Goal: Information Seeking & Learning: Learn about a topic

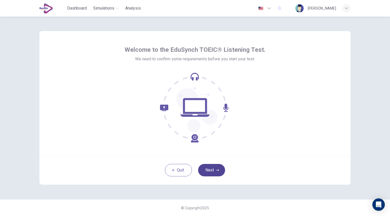
click at [210, 168] on button "Next" at bounding box center [211, 170] width 27 height 12
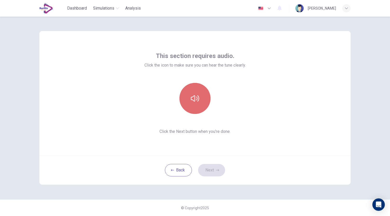
click at [191, 104] on button "button" at bounding box center [194, 98] width 31 height 31
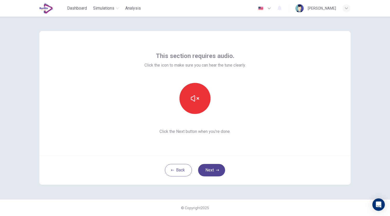
click at [211, 170] on button "Next" at bounding box center [211, 170] width 27 height 12
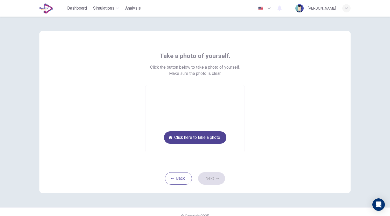
click at [191, 134] on button "Click here to take a photo" at bounding box center [195, 137] width 62 height 12
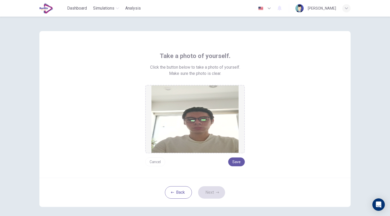
click at [203, 128] on img at bounding box center [194, 118] width 87 height 67
click at [232, 163] on button "Save" at bounding box center [236, 161] width 17 height 9
click at [236, 162] on button "Save" at bounding box center [236, 161] width 17 height 9
click at [214, 193] on button "Next" at bounding box center [211, 192] width 27 height 12
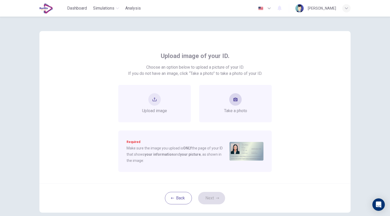
click at [229, 106] on div "Take a photo" at bounding box center [235, 103] width 23 height 21
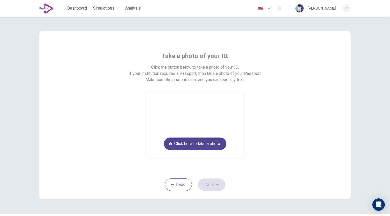
click at [217, 143] on button "Click here to take a photo" at bounding box center [195, 144] width 62 height 12
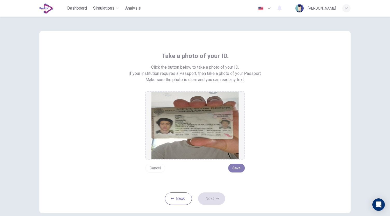
click at [236, 169] on button "Save" at bounding box center [236, 168] width 17 height 9
click at [212, 201] on button "Next" at bounding box center [211, 198] width 27 height 12
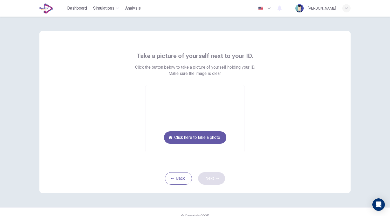
scroll to position [3, 0]
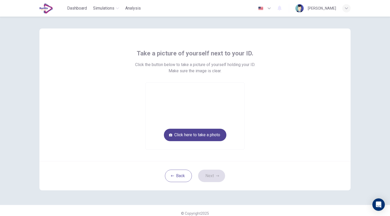
click at [211, 136] on button "Click here to take a photo" at bounding box center [195, 135] width 62 height 12
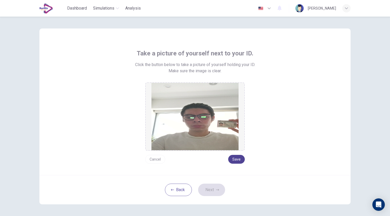
click at [234, 157] on button "Save" at bounding box center [236, 159] width 17 height 9
click at [211, 187] on button "Next" at bounding box center [211, 190] width 27 height 12
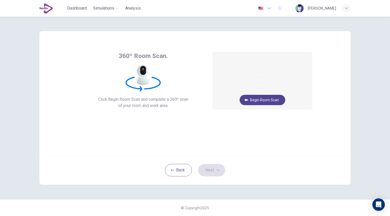
click at [267, 100] on button "Begin Room Scan" at bounding box center [262, 100] width 46 height 10
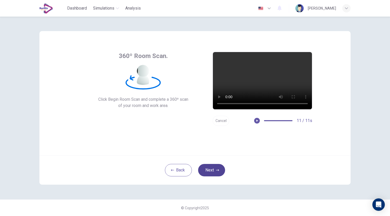
click at [212, 172] on button "Next" at bounding box center [211, 170] width 27 height 12
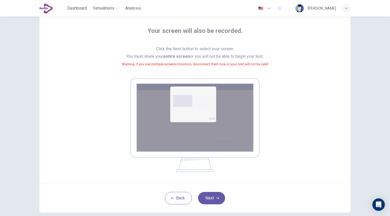
scroll to position [32, 0]
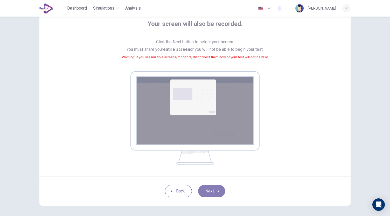
click at [211, 191] on button "Next" at bounding box center [211, 191] width 27 height 12
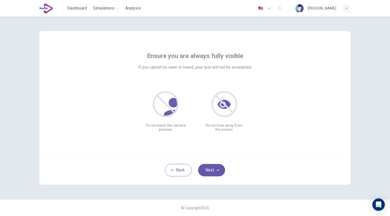
scroll to position [0, 0]
click at [215, 173] on button "Next" at bounding box center [211, 170] width 27 height 12
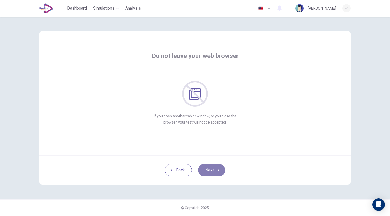
click at [215, 173] on button "Next" at bounding box center [211, 170] width 27 height 12
click at [212, 167] on button "Next" at bounding box center [211, 170] width 27 height 12
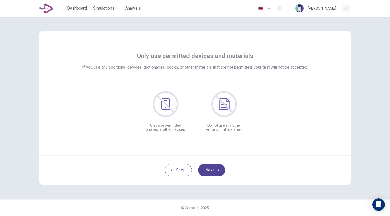
click at [212, 167] on button "Next" at bounding box center [211, 170] width 27 height 12
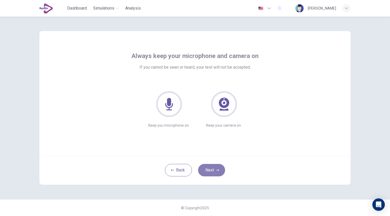
click at [212, 167] on button "Next" at bounding box center [211, 170] width 27 height 12
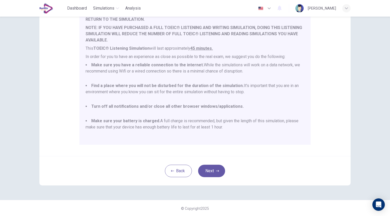
scroll to position [72, 0]
drag, startPoint x: 211, startPoint y: 174, endPoint x: 234, endPoint y: 124, distance: 55.6
click at [234, 124] on div "Disclaimer: You are about to start a TOEIC® Listening Simulation . Please read …" at bounding box center [194, 72] width 311 height 226
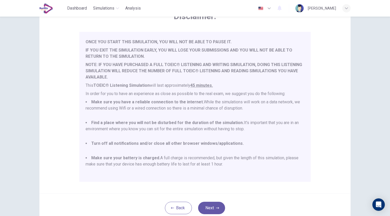
scroll to position [72, 0]
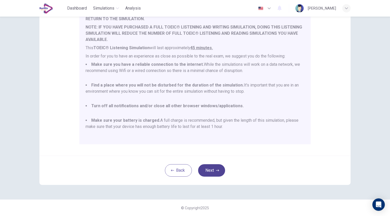
click at [217, 171] on icon "button" at bounding box center [217, 170] width 3 height 3
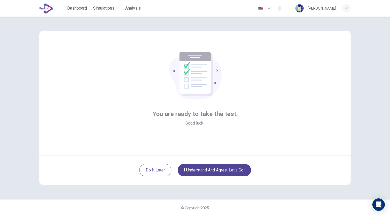
scroll to position [0, 0]
click at [232, 170] on button "I understand and agree. Let’s go!" at bounding box center [213, 170] width 73 height 12
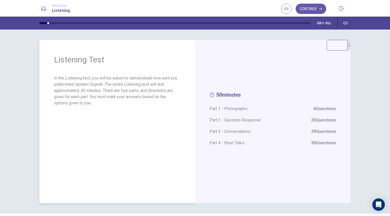
scroll to position [14, 0]
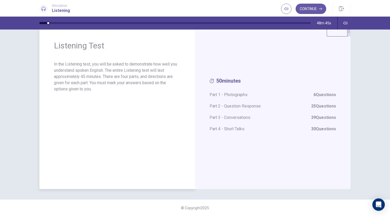
click at [188, 127] on div "Listening Test In the Listening test, you will be asked to demonstrate how well…" at bounding box center [116, 107] width 155 height 163
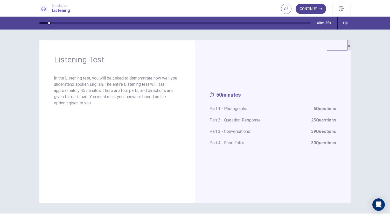
click at [317, 7] on button "Continue" at bounding box center [310, 9] width 31 height 10
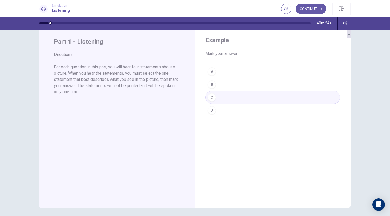
scroll to position [9, 0]
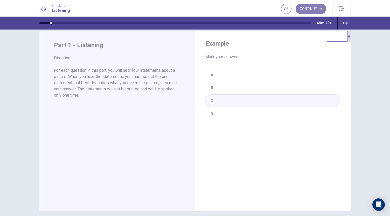
click at [305, 12] on button "Continue" at bounding box center [310, 9] width 31 height 10
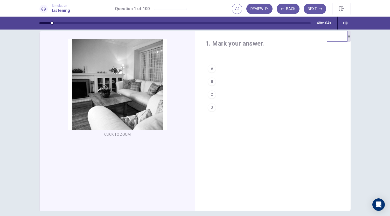
click at [211, 81] on div "B" at bounding box center [211, 81] width 8 height 8
click at [311, 10] on button "Next" at bounding box center [314, 9] width 23 height 10
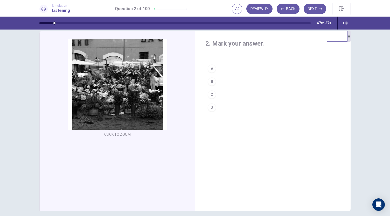
click at [211, 81] on div "B" at bounding box center [211, 81] width 8 height 8
click at [312, 7] on button "Next" at bounding box center [314, 9] width 23 height 10
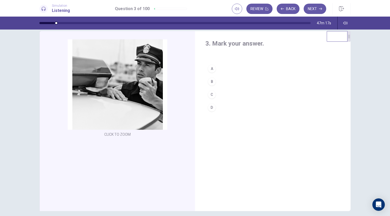
click at [210, 106] on div "D" at bounding box center [211, 107] width 8 height 8
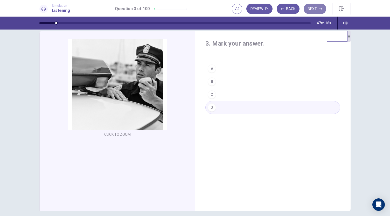
click at [311, 8] on button "Next" at bounding box center [314, 9] width 23 height 10
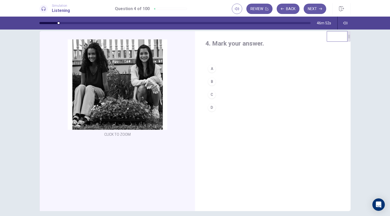
click at [210, 82] on div "B" at bounding box center [211, 81] width 8 height 8
click at [313, 8] on button "Next" at bounding box center [314, 9] width 23 height 10
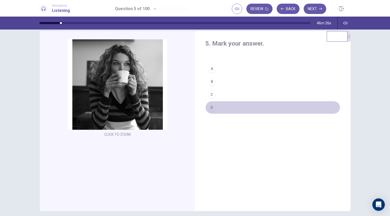
click at [210, 104] on div "D" at bounding box center [211, 107] width 8 height 8
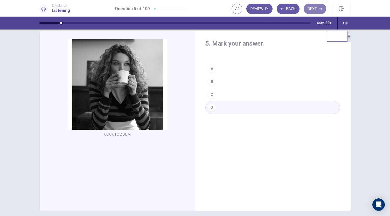
click at [316, 6] on button "Next" at bounding box center [314, 9] width 23 height 10
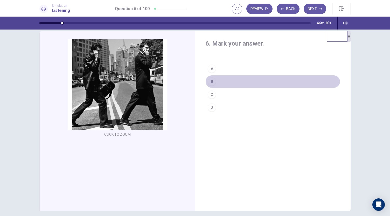
click at [212, 82] on div "B" at bounding box center [211, 81] width 8 height 8
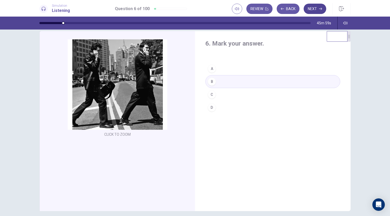
click at [309, 7] on button "Next" at bounding box center [314, 9] width 23 height 10
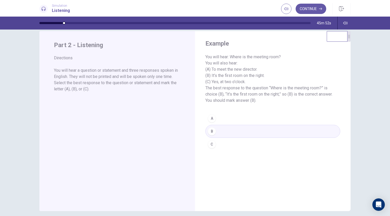
drag, startPoint x: 53, startPoint y: 45, endPoint x: 82, endPoint y: 45, distance: 29.3
click at [82, 45] on span "Part 2 - Listening" at bounding box center [117, 44] width 126 height 7
click at [305, 8] on button "Continue" at bounding box center [310, 9] width 31 height 10
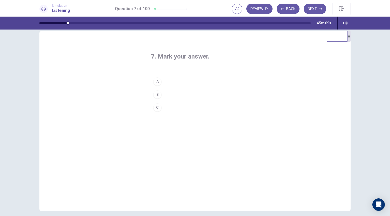
click at [157, 82] on div "A" at bounding box center [157, 81] width 8 height 8
click at [314, 11] on button "Next" at bounding box center [314, 9] width 23 height 10
click at [168, 105] on button "C" at bounding box center [195, 107] width 88 height 13
click at [314, 9] on button "Next" at bounding box center [314, 9] width 23 height 10
click at [168, 94] on button "B" at bounding box center [195, 94] width 88 height 13
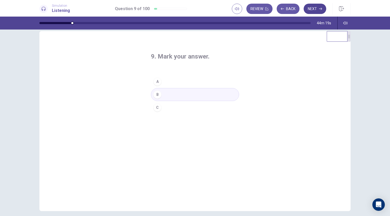
click at [313, 7] on button "Next" at bounding box center [314, 9] width 23 height 10
click at [165, 95] on button "B" at bounding box center [195, 94] width 88 height 13
click at [314, 10] on button "Next" at bounding box center [314, 9] width 23 height 10
click at [165, 111] on button "C" at bounding box center [195, 107] width 88 height 13
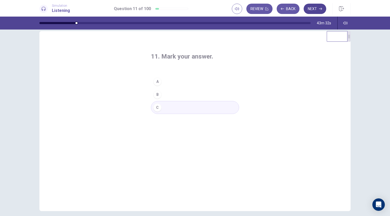
click at [311, 7] on button "Next" at bounding box center [314, 9] width 23 height 10
click at [170, 105] on button "C" at bounding box center [195, 107] width 88 height 13
click at [317, 11] on button "Next" at bounding box center [314, 9] width 23 height 10
click at [184, 83] on button "A" at bounding box center [195, 81] width 88 height 13
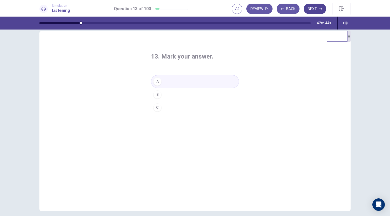
click at [315, 12] on button "Next" at bounding box center [314, 9] width 23 height 10
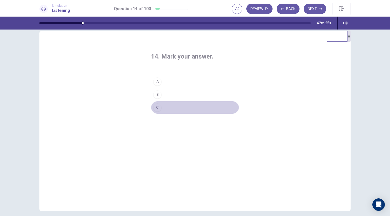
click at [159, 107] on div "C" at bounding box center [157, 107] width 8 height 8
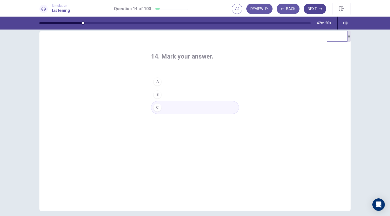
click at [308, 9] on button "Next" at bounding box center [314, 9] width 23 height 10
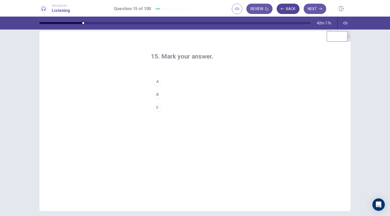
click at [290, 10] on button "Back" at bounding box center [287, 9] width 23 height 10
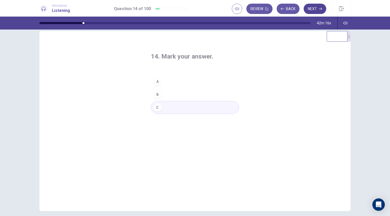
click at [311, 7] on button "Next" at bounding box center [314, 9] width 23 height 10
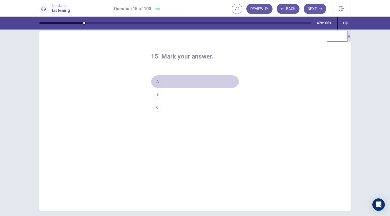
click at [161, 80] on button "A" at bounding box center [195, 81] width 88 height 13
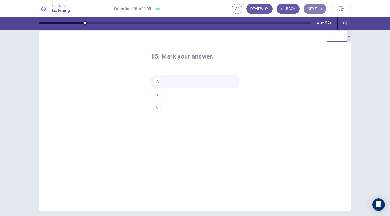
click at [312, 9] on button "Next" at bounding box center [314, 9] width 23 height 10
click at [162, 91] on button "B" at bounding box center [195, 94] width 88 height 13
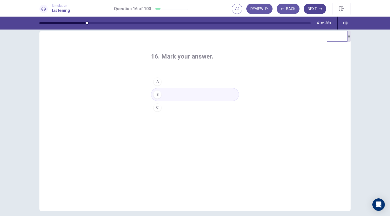
click at [321, 13] on button "Next" at bounding box center [314, 9] width 23 height 10
click at [198, 87] on button "A" at bounding box center [195, 81] width 88 height 13
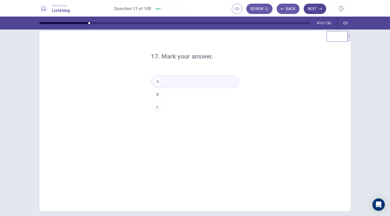
click at [320, 9] on icon "button" at bounding box center [320, 9] width 3 height 2
click at [166, 82] on button "A" at bounding box center [195, 81] width 88 height 13
click at [310, 6] on button "Next" at bounding box center [314, 9] width 23 height 10
click at [184, 79] on button "A" at bounding box center [195, 81] width 88 height 13
click at [316, 10] on button "Next" at bounding box center [314, 9] width 23 height 10
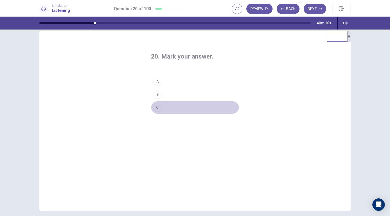
click at [170, 108] on button "C" at bounding box center [195, 107] width 88 height 13
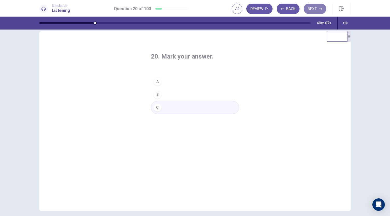
click at [310, 8] on button "Next" at bounding box center [314, 9] width 23 height 10
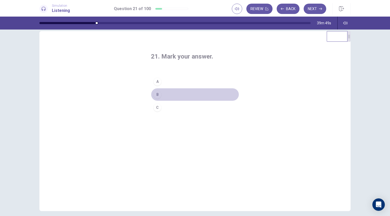
click at [178, 95] on button "B" at bounding box center [195, 94] width 88 height 13
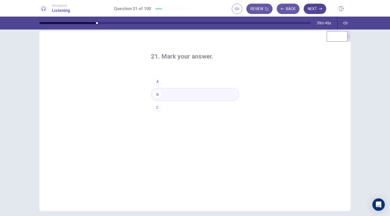
click at [312, 8] on button "Next" at bounding box center [314, 9] width 23 height 10
click at [174, 92] on button "B" at bounding box center [195, 94] width 88 height 13
click at [312, 9] on button "Next" at bounding box center [314, 9] width 23 height 10
click at [165, 92] on button "B" at bounding box center [195, 94] width 88 height 13
click at [319, 8] on icon "button" at bounding box center [320, 8] width 3 height 3
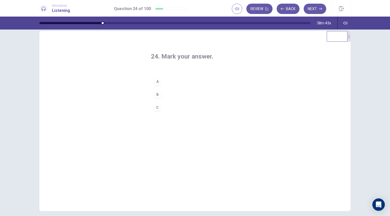
click at [160, 95] on div "B" at bounding box center [157, 94] width 8 height 8
click at [316, 8] on button "Next" at bounding box center [314, 9] width 23 height 10
click at [162, 92] on button "B" at bounding box center [195, 94] width 88 height 13
click at [314, 10] on button "Next" at bounding box center [314, 9] width 23 height 10
click at [158, 80] on div "A" at bounding box center [157, 81] width 8 height 8
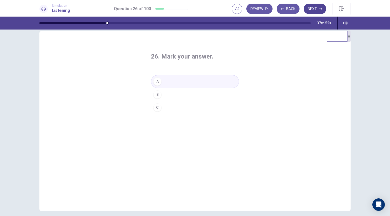
click at [308, 10] on button "Next" at bounding box center [314, 9] width 23 height 10
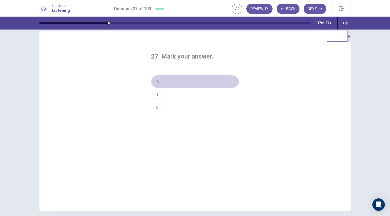
click at [183, 80] on button "A" at bounding box center [195, 81] width 88 height 13
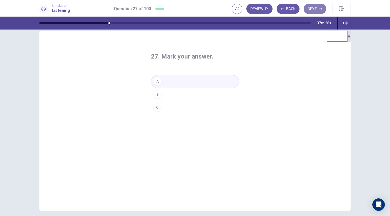
click at [315, 7] on button "Next" at bounding box center [314, 9] width 23 height 10
click at [168, 95] on button "B" at bounding box center [195, 94] width 88 height 13
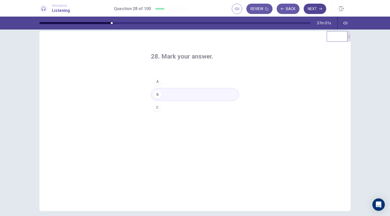
click at [308, 9] on button "Next" at bounding box center [314, 9] width 23 height 10
click at [176, 94] on button "B" at bounding box center [195, 94] width 88 height 13
click at [174, 109] on button "C" at bounding box center [195, 107] width 88 height 13
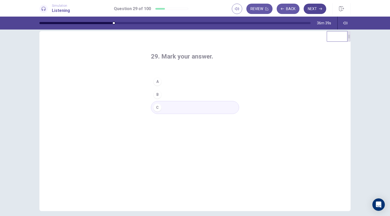
click at [312, 10] on button "Next" at bounding box center [314, 9] width 23 height 10
click at [165, 78] on button "A" at bounding box center [195, 81] width 88 height 13
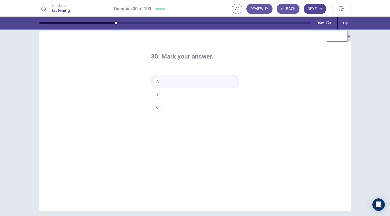
click at [307, 11] on button "Next" at bounding box center [314, 9] width 23 height 10
click at [168, 82] on button "A" at bounding box center [195, 81] width 88 height 13
click at [313, 9] on button "Next" at bounding box center [314, 9] width 23 height 10
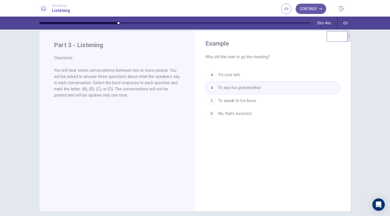
click at [86, 72] on p "You will hear some conversations between two or more people. You will be asked …" at bounding box center [117, 82] width 126 height 31
drag, startPoint x: 53, startPoint y: 58, endPoint x: 123, endPoint y: 74, distance: 71.2
click at [123, 74] on div "Part 3 - Listening Directions You will hear some conversations between two or m…" at bounding box center [116, 121] width 155 height 180
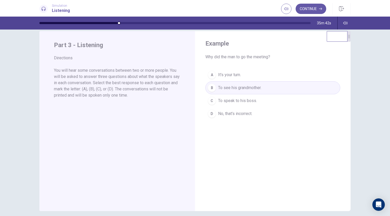
drag, startPoint x: 121, startPoint y: 72, endPoint x: 160, endPoint y: 78, distance: 38.6
click at [160, 78] on p "You will hear some conversations between two or more people. You will be asked …" at bounding box center [117, 82] width 126 height 31
click at [311, 9] on button "Continue" at bounding box center [310, 9] width 31 height 10
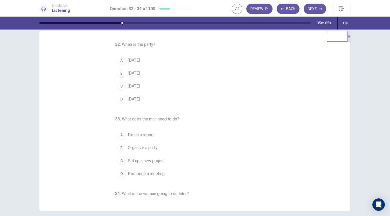
scroll to position [0, 0]
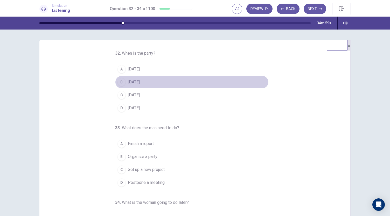
click at [118, 82] on div "B" at bounding box center [121, 82] width 8 height 8
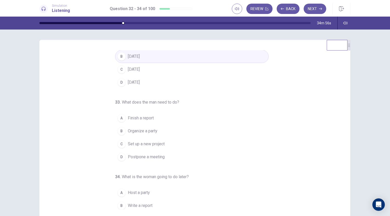
scroll to position [26, 0]
click at [147, 117] on span "Finish a report" at bounding box center [141, 117] width 26 height 6
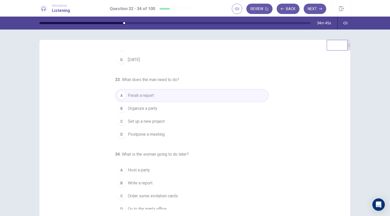
scroll to position [52, 0]
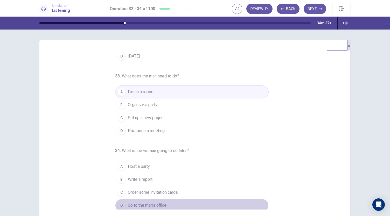
click at [120, 202] on div "D" at bounding box center [121, 205] width 8 height 8
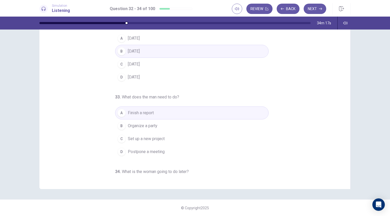
scroll to position [0, 0]
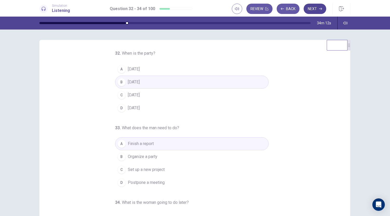
click at [314, 8] on button "Next" at bounding box center [314, 9] width 23 height 10
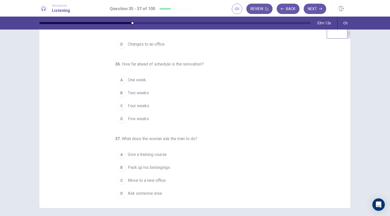
scroll to position [14, 0]
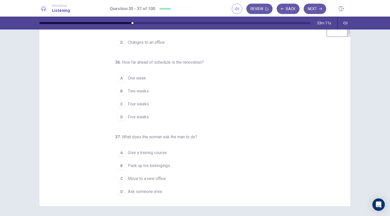
click at [155, 163] on span "Pack up his belongings" at bounding box center [149, 166] width 42 height 6
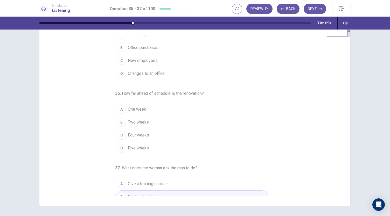
scroll to position [0, 0]
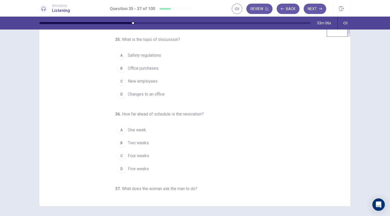
click at [151, 92] on span "Changes to an office" at bounding box center [146, 94] width 37 height 6
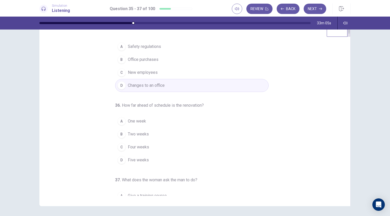
scroll to position [14, 0]
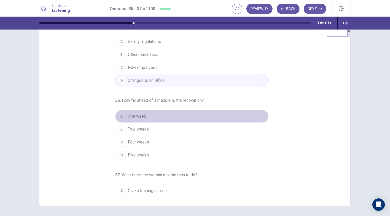
click at [136, 115] on span "One week" at bounding box center [137, 116] width 18 height 6
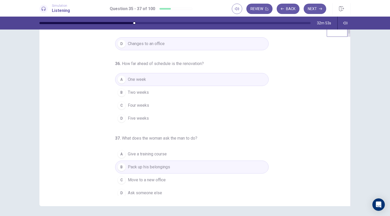
scroll to position [52, 0]
click at [313, 6] on button "Next" at bounding box center [314, 9] width 23 height 10
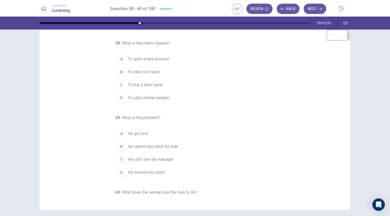
scroll to position [11, 0]
click at [153, 71] on span "To take out a loan" at bounding box center [144, 71] width 32 height 6
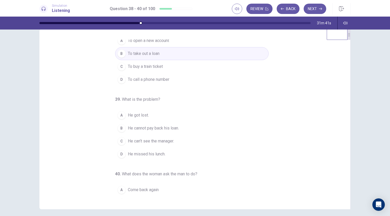
scroll to position [21, 0]
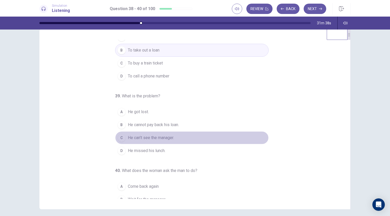
click at [166, 136] on span "He can’t see the manager." at bounding box center [151, 138] width 46 height 6
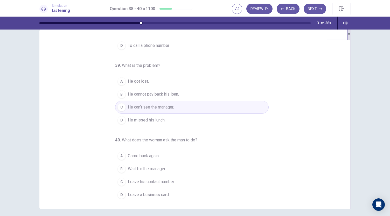
scroll to position [52, 0]
click at [163, 179] on span "Leave his contact number" at bounding box center [151, 182] width 46 height 6
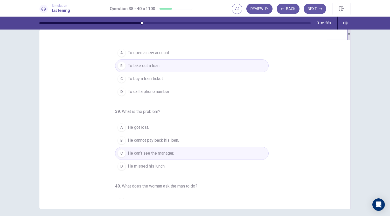
scroll to position [0, 0]
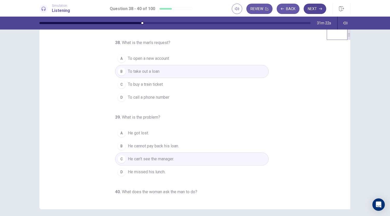
click at [315, 4] on button "Next" at bounding box center [314, 9] width 23 height 10
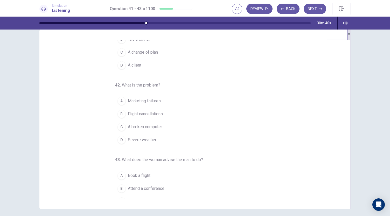
scroll to position [39, 0]
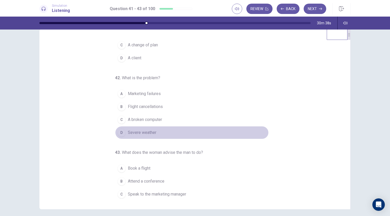
click at [130, 131] on span "Severe weather" at bounding box center [142, 133] width 28 height 6
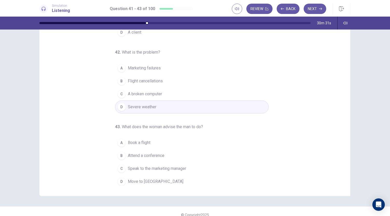
scroll to position [26, 0]
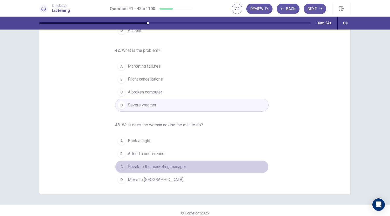
click at [176, 164] on span "Speak to the marketing manager" at bounding box center [157, 167] width 58 height 6
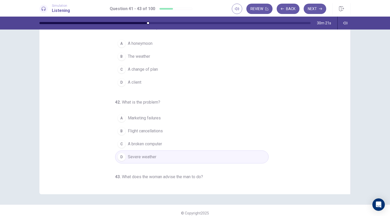
scroll to position [8, 0]
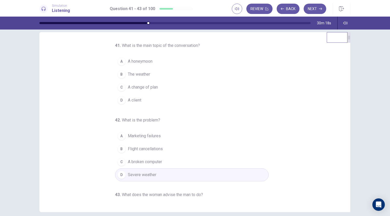
click at [155, 86] on span "A change of plan" at bounding box center [143, 87] width 30 height 6
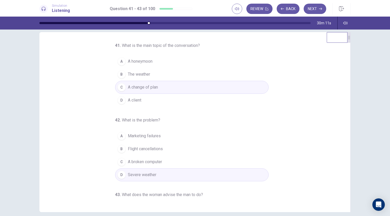
scroll to position [0, 0]
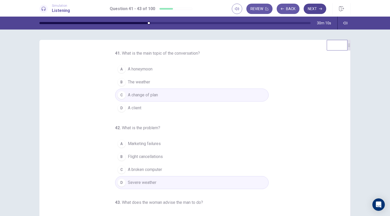
click at [316, 9] on button "Next" at bounding box center [314, 9] width 23 height 10
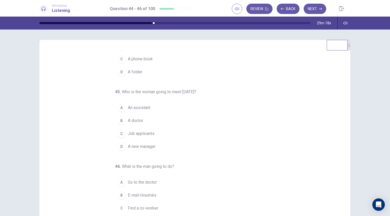
scroll to position [37, 0]
click at [148, 128] on button "C Job applicants" at bounding box center [191, 133] width 153 height 13
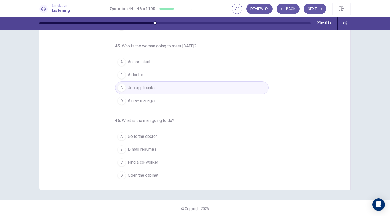
scroll to position [30, 0]
click at [138, 147] on span "E-mail résumés" at bounding box center [142, 150] width 28 height 6
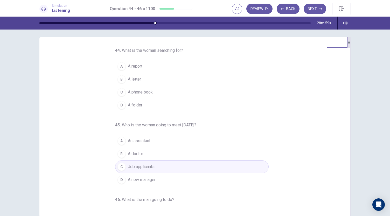
scroll to position [0, 0]
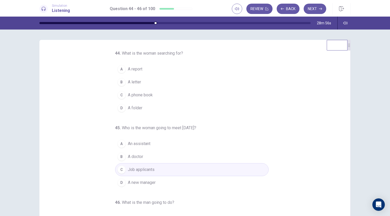
click at [134, 107] on span "A folder" at bounding box center [135, 108] width 15 height 6
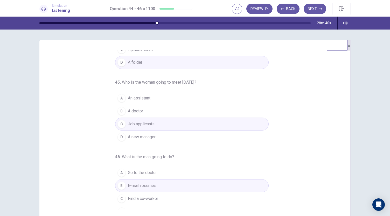
scroll to position [52, 0]
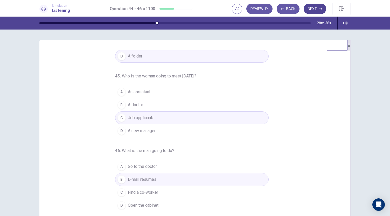
click at [314, 6] on button "Next" at bounding box center [314, 9] width 23 height 10
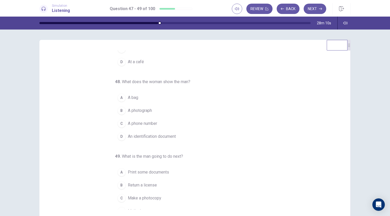
scroll to position [0, 0]
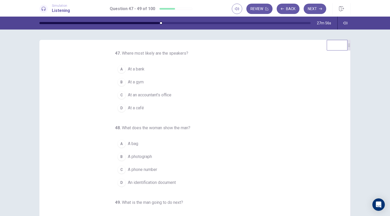
click at [138, 69] on span "At a bank" at bounding box center [136, 69] width 17 height 6
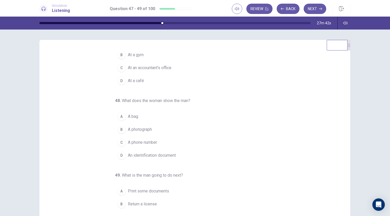
scroll to position [27, 0]
click at [140, 154] on span "An identification document" at bounding box center [152, 155] width 48 height 6
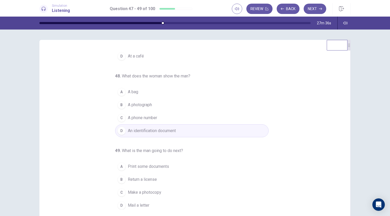
click at [134, 190] on span "Make a photocopy" at bounding box center [144, 192] width 33 height 6
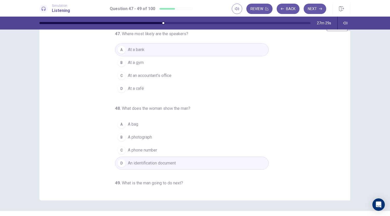
scroll to position [0, 0]
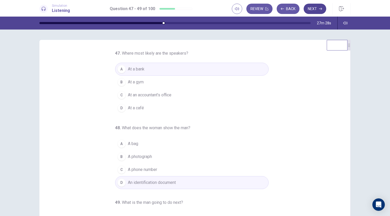
click at [316, 8] on button "Next" at bounding box center [314, 9] width 23 height 10
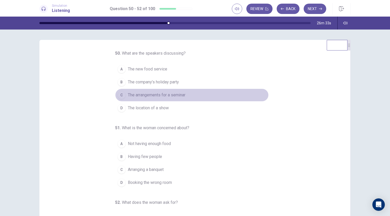
click at [174, 94] on span "The arrangements for a seminar" at bounding box center [156, 95] width 57 height 6
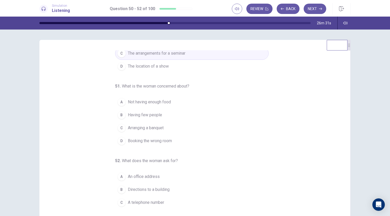
scroll to position [42, 0]
click at [142, 101] on span "Not having enough food" at bounding box center [149, 102] width 43 height 6
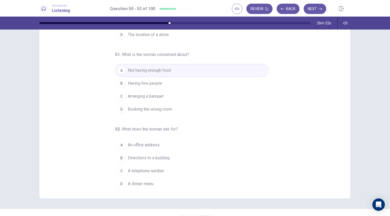
scroll to position [22, 0]
click at [144, 168] on span "A telephone number" at bounding box center [146, 171] width 36 height 6
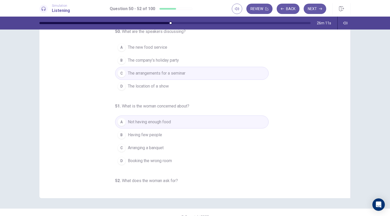
scroll to position [11, 0]
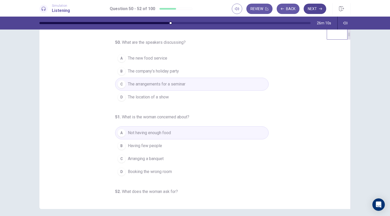
click at [310, 7] on button "Next" at bounding box center [314, 9] width 23 height 10
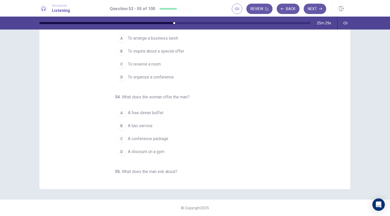
scroll to position [0, 0]
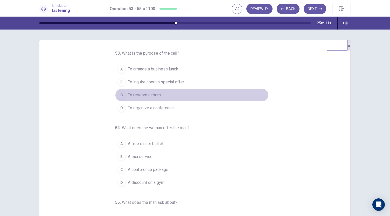
click at [154, 94] on span "To reserve a room" at bounding box center [144, 95] width 33 height 6
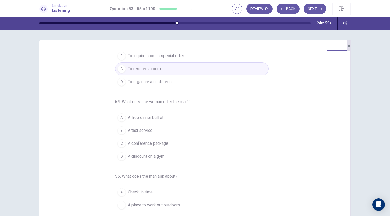
scroll to position [26, 0]
click at [142, 116] on span "A free dinner buffet" at bounding box center [145, 117] width 35 height 6
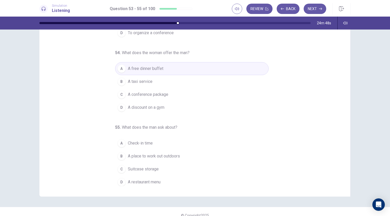
scroll to position [24, 0]
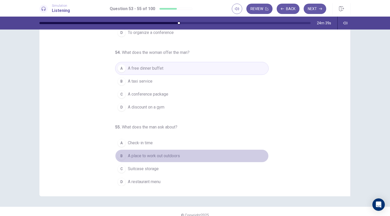
click at [160, 156] on span "A place to work out outdoors" at bounding box center [154, 156] width 52 height 6
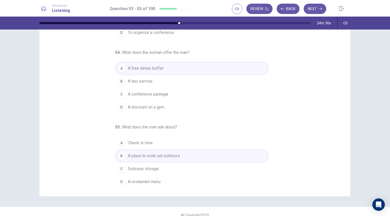
scroll to position [31, 0]
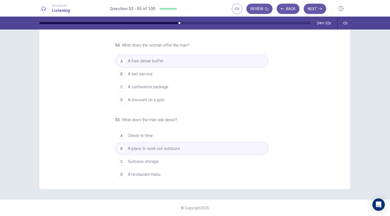
click at [146, 146] on span "A place to work out outdoors" at bounding box center [154, 149] width 52 height 6
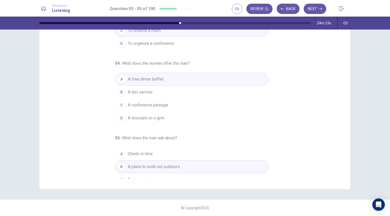
scroll to position [52, 0]
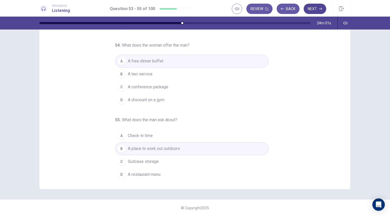
click at [316, 6] on button "Next" at bounding box center [314, 9] width 23 height 10
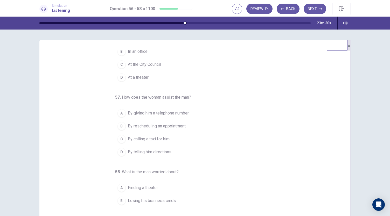
scroll to position [39, 0]
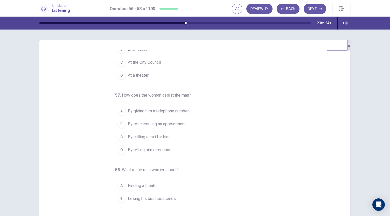
click at [152, 150] on span "By telling him directions" at bounding box center [150, 150] width 44 height 6
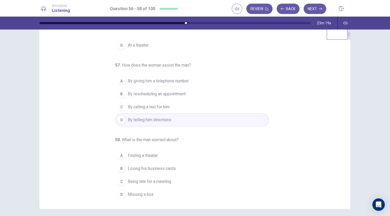
scroll to position [11, 0]
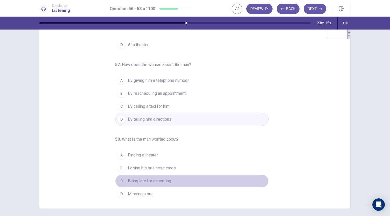
click at [154, 178] on span "Being late for a meeting" at bounding box center [149, 181] width 43 height 6
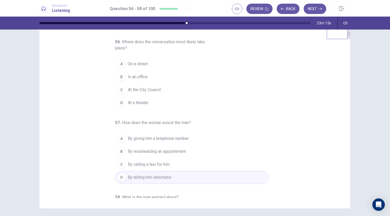
scroll to position [0, 0]
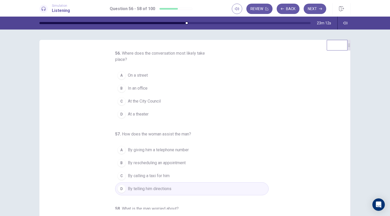
click at [137, 73] on span "On a street" at bounding box center [138, 75] width 20 height 6
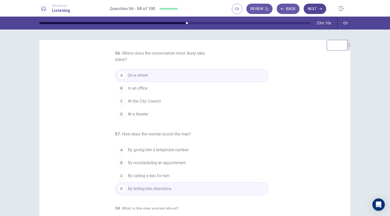
click at [317, 7] on button "Next" at bounding box center [314, 9] width 23 height 10
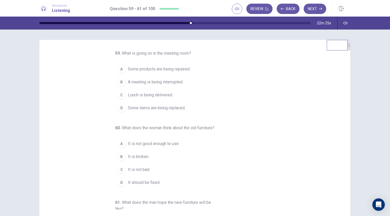
click at [163, 107] on span "Some items are being replaced." at bounding box center [156, 108] width 57 height 6
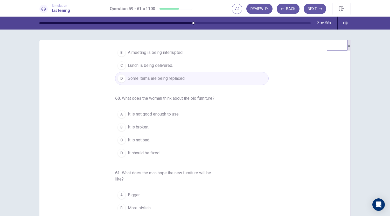
scroll to position [30, 0]
click at [144, 142] on span "It is not bad." at bounding box center [139, 139] width 22 height 6
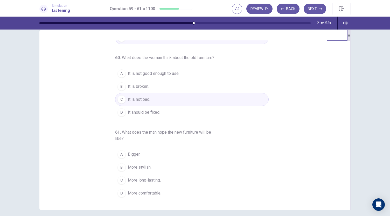
scroll to position [11, 0]
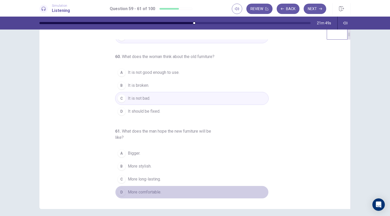
click at [141, 192] on span "More comfortable." at bounding box center [144, 192] width 33 height 6
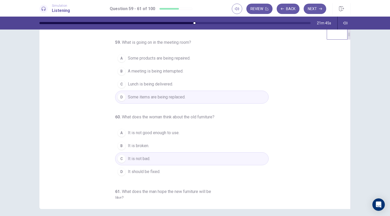
scroll to position [0, 0]
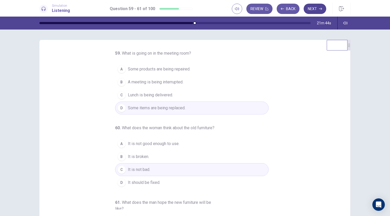
click at [318, 7] on button "Next" at bounding box center [314, 9] width 23 height 10
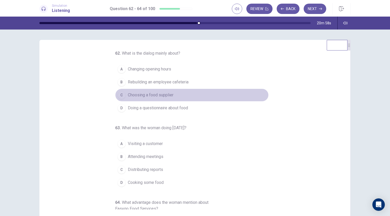
click at [221, 90] on button "C Choosing a food supplier" at bounding box center [191, 95] width 153 height 13
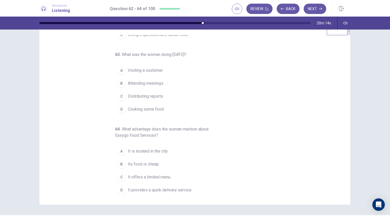
scroll to position [16, 0]
click at [144, 162] on span "Its food is cheap." at bounding box center [144, 164] width 32 height 6
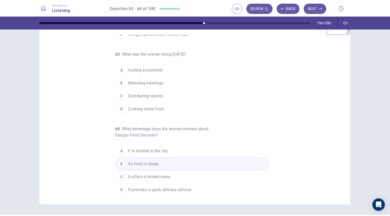
scroll to position [49, 0]
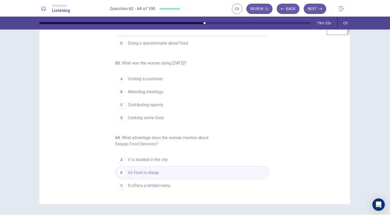
click at [148, 90] on span "Attending meetings" at bounding box center [145, 92] width 35 height 6
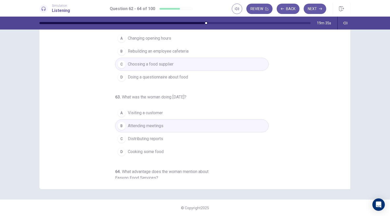
scroll to position [0, 0]
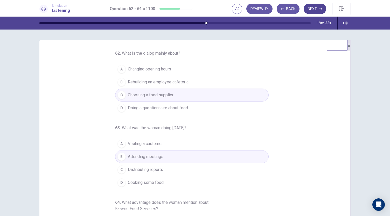
click at [316, 6] on button "Next" at bounding box center [314, 9] width 23 height 10
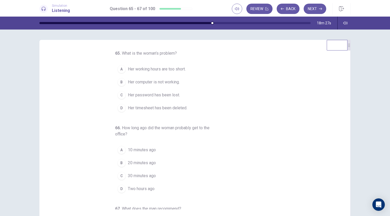
click at [134, 147] on span "10 minutes ago" at bounding box center [142, 150] width 28 height 6
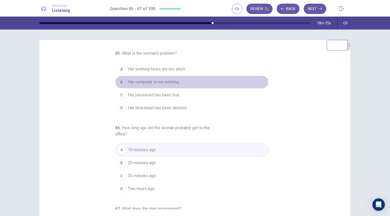
click at [159, 80] on span "Her computer is not working." at bounding box center [154, 82] width 52 height 6
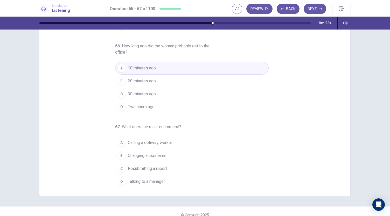
scroll to position [24, 0]
click at [161, 180] on span "Talking to a manager" at bounding box center [146, 181] width 37 height 6
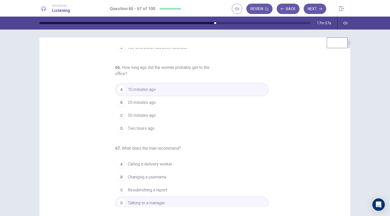
scroll to position [31, 0]
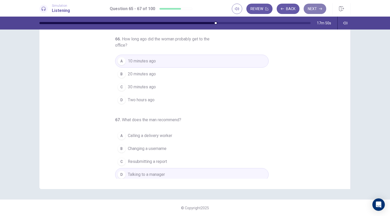
click at [321, 11] on button "Next" at bounding box center [314, 9] width 23 height 10
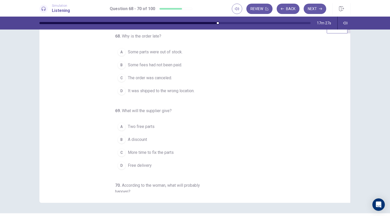
scroll to position [0, 0]
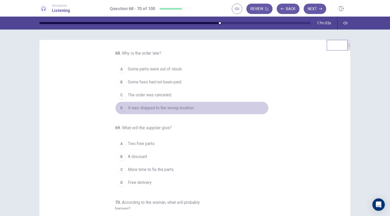
click at [173, 106] on span "It was shipped to the wrong location." at bounding box center [161, 108] width 67 height 6
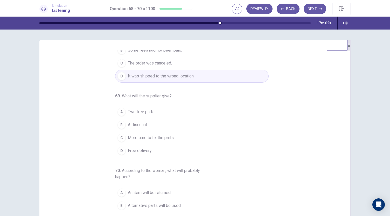
scroll to position [33, 0]
click at [139, 121] on span "A discount" at bounding box center [137, 123] width 19 height 6
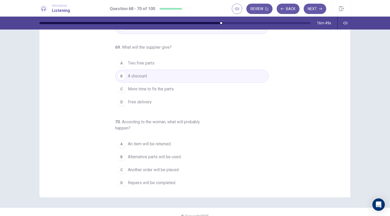
scroll to position [23, 0]
click at [167, 182] on span "Repairs will be completed." at bounding box center [152, 182] width 48 height 6
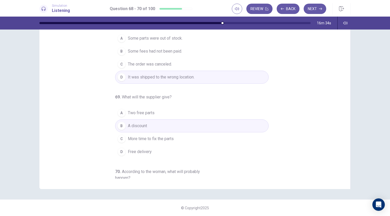
scroll to position [0, 0]
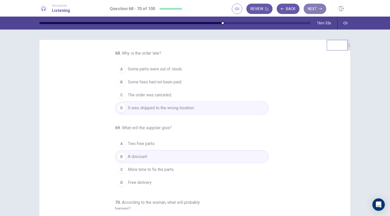
click at [311, 6] on button "Next" at bounding box center [314, 9] width 23 height 10
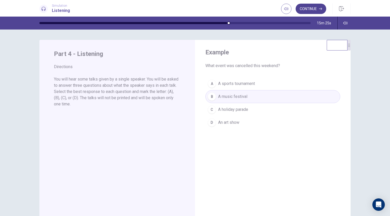
click at [320, 11] on button "Continue" at bounding box center [310, 9] width 31 height 10
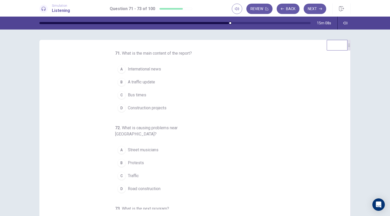
click at [146, 80] on span "A traffic update" at bounding box center [141, 82] width 27 height 6
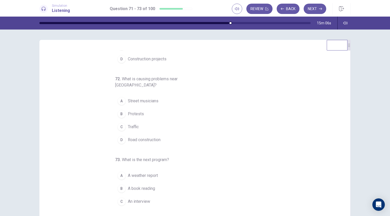
scroll to position [52, 0]
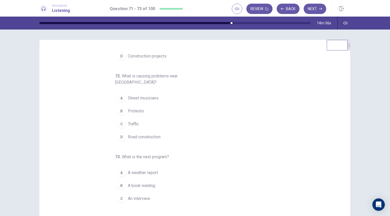
click at [140, 134] on span "Road construction" at bounding box center [144, 137] width 33 height 6
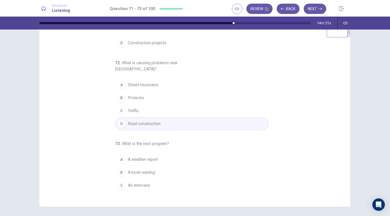
scroll to position [13, 0]
click at [137, 195] on span "A music show" at bounding box center [140, 198] width 25 height 6
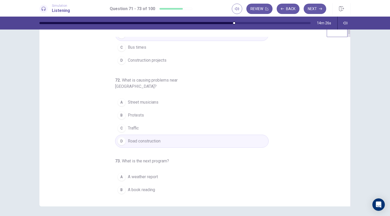
scroll to position [32, 0]
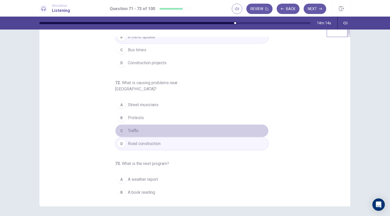
click at [135, 128] on span "Traffic" at bounding box center [133, 131] width 11 height 6
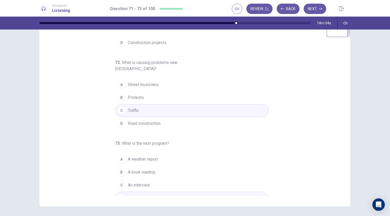
scroll to position [31, 0]
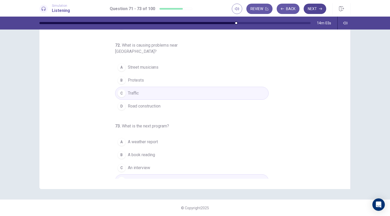
click at [312, 10] on button "Next" at bounding box center [314, 9] width 23 height 10
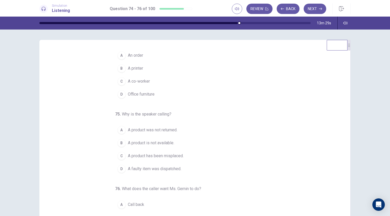
scroll to position [14, 0]
click at [164, 142] on span "A product is not available." at bounding box center [151, 143] width 46 height 6
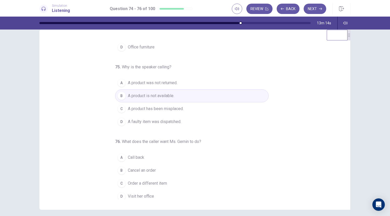
scroll to position [51, 0]
click at [131, 156] on span "Call back" at bounding box center [136, 157] width 16 height 6
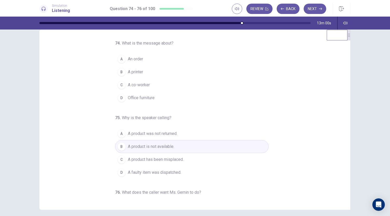
scroll to position [0, 0]
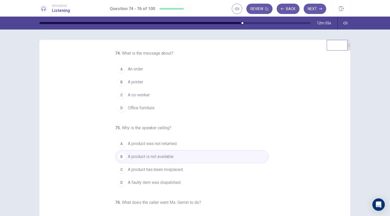
click at [134, 68] on span "An order" at bounding box center [135, 69] width 15 height 6
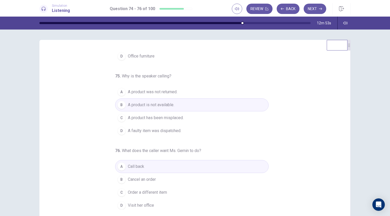
scroll to position [31, 0]
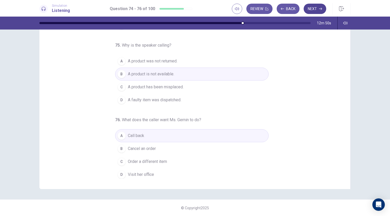
click at [318, 6] on button "Next" at bounding box center [314, 9] width 23 height 10
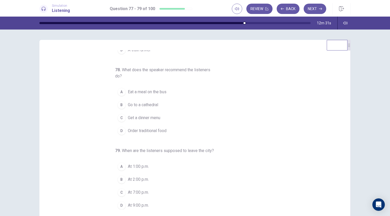
scroll to position [0, 0]
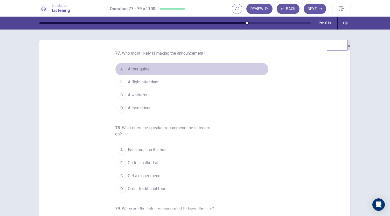
click at [143, 67] on span "A tour guide" at bounding box center [139, 69] width 22 height 6
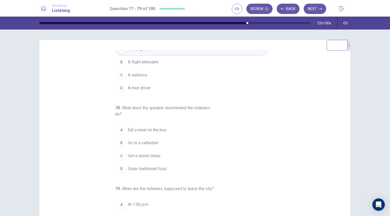
scroll to position [22, 0]
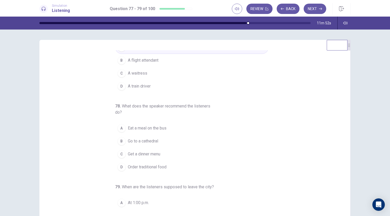
click at [155, 166] on span "Order traditional food" at bounding box center [147, 167] width 39 height 6
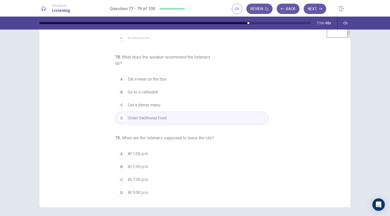
scroll to position [12, 0]
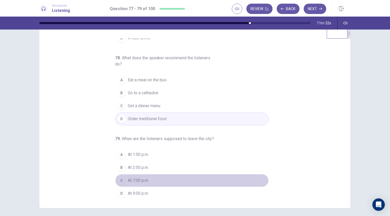
click at [151, 176] on button "C At 7:00 p.m." at bounding box center [191, 180] width 153 height 13
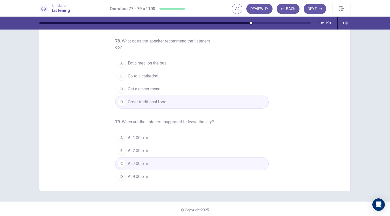
scroll to position [31, 0]
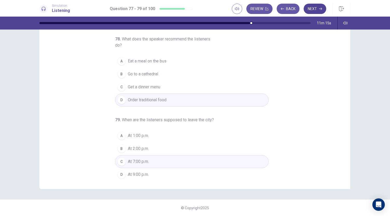
click at [316, 7] on button "Next" at bounding box center [314, 9] width 23 height 10
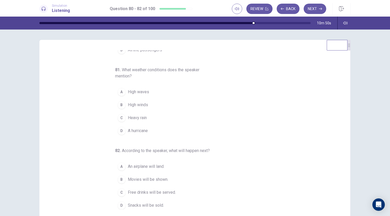
scroll to position [0, 0]
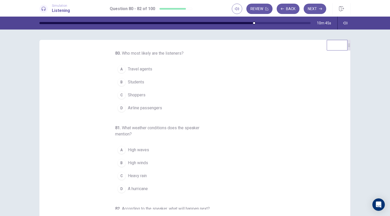
click at [146, 105] on span "Airline passengers" at bounding box center [145, 108] width 34 height 6
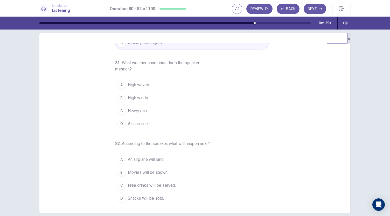
scroll to position [7, 0]
click at [119, 95] on div "B" at bounding box center [121, 98] width 8 height 8
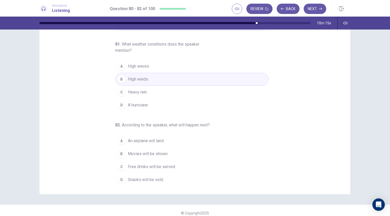
scroll to position [31, 0]
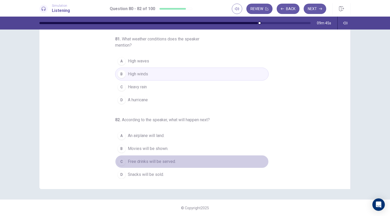
click at [159, 160] on span "Free drinks will be served." at bounding box center [152, 162] width 48 height 6
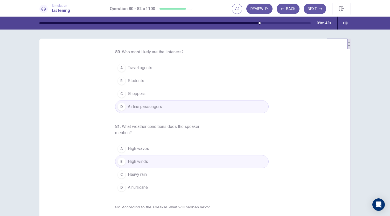
scroll to position [0, 0]
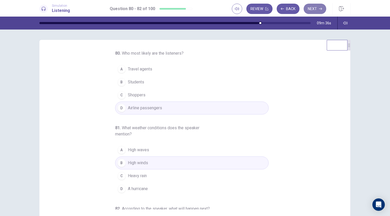
click at [316, 9] on button "Next" at bounding box center [314, 9] width 23 height 10
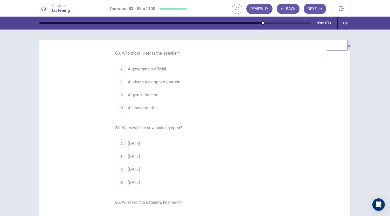
click at [148, 106] on span "A news reporter" at bounding box center [142, 108] width 29 height 6
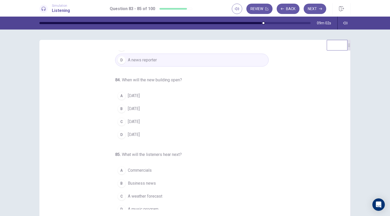
scroll to position [52, 0]
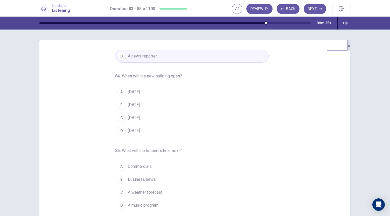
click at [128, 90] on span "In two years" at bounding box center [134, 92] width 12 height 6
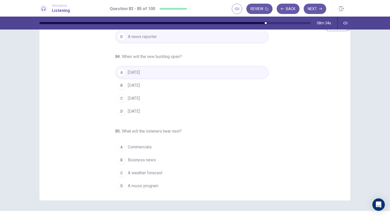
scroll to position [20, 0]
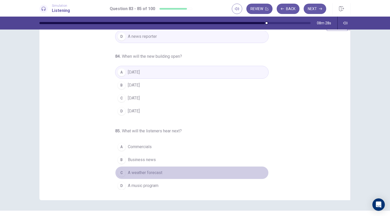
click at [147, 171] on span "A weather forecast" at bounding box center [145, 173] width 34 height 6
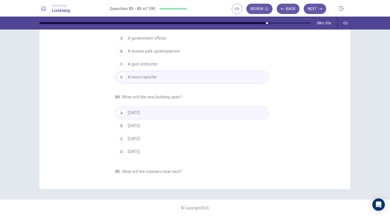
scroll to position [0, 0]
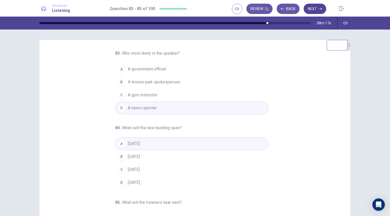
click at [319, 5] on button "Next" at bounding box center [314, 9] width 23 height 10
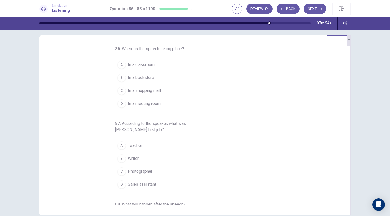
scroll to position [4, 0]
click at [117, 107] on button "D In a meeting room" at bounding box center [191, 103] width 153 height 13
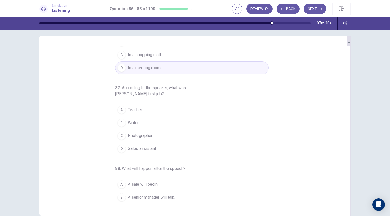
scroll to position [36, 0]
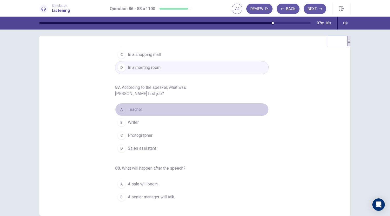
click at [130, 109] on span "Teacher" at bounding box center [135, 109] width 14 height 6
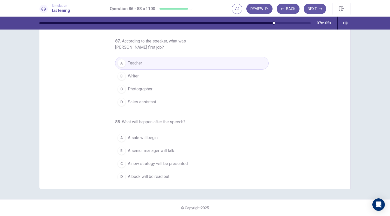
scroll to position [58, 0]
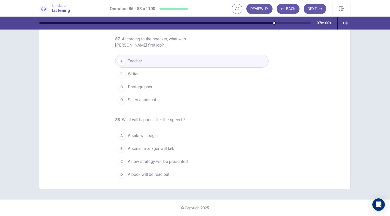
click at [151, 148] on span "A senior manager will talk." at bounding box center [151, 149] width 47 height 6
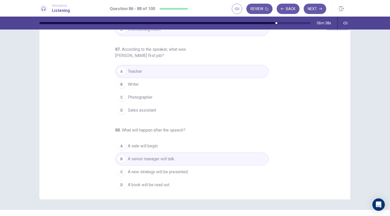
scroll to position [24, 0]
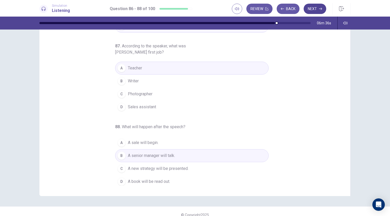
click at [310, 9] on button "Next" at bounding box center [314, 9] width 23 height 10
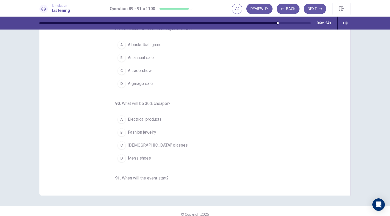
scroll to position [0, 0]
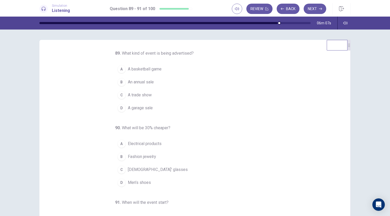
click at [137, 84] on span "An annual sale" at bounding box center [141, 82] width 26 height 6
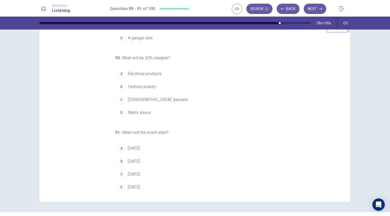
scroll to position [19, 0]
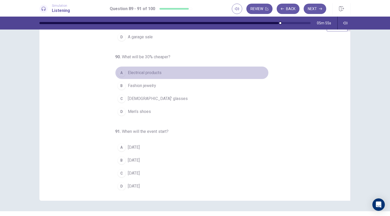
click at [132, 70] on span "Electrical products" at bounding box center [145, 73] width 34 height 6
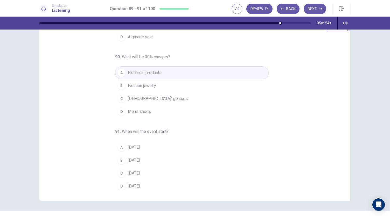
scroll to position [31, 0]
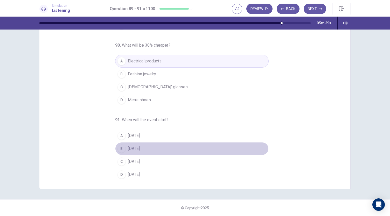
click at [139, 142] on button "B On Friday" at bounding box center [191, 148] width 153 height 13
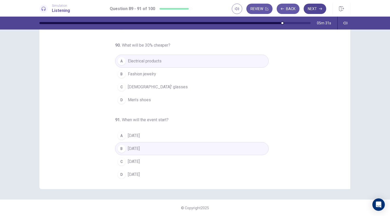
click at [308, 9] on button "Next" at bounding box center [314, 9] width 23 height 10
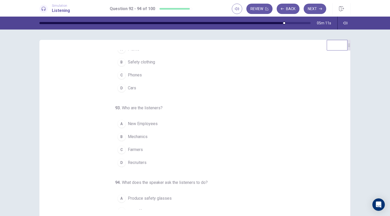
scroll to position [0, 0]
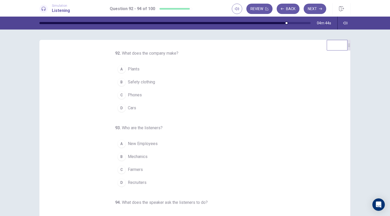
click at [128, 107] on span "Cars" at bounding box center [132, 108] width 8 height 6
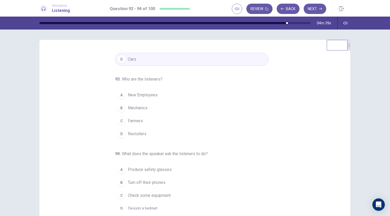
scroll to position [52, 0]
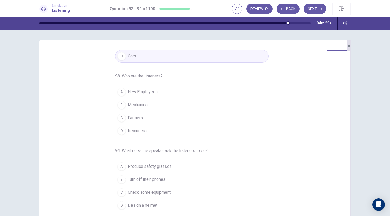
click at [141, 94] on span "New Employees" at bounding box center [143, 92] width 30 height 6
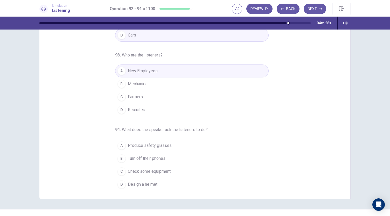
scroll to position [21, 0]
click at [143, 152] on button "B Turn off their phones" at bounding box center [191, 158] width 153 height 13
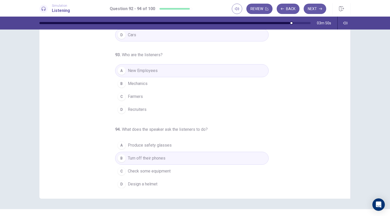
scroll to position [0, 0]
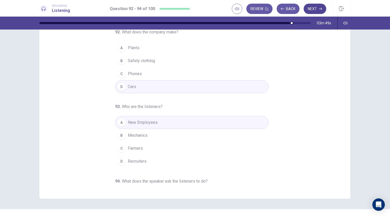
click at [313, 7] on button "Next" at bounding box center [314, 9] width 23 height 10
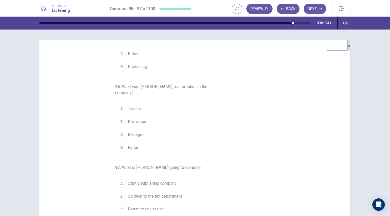
scroll to position [41, 0]
click at [171, 86] on span "What was Ms. Peterson’s first position in the company?" at bounding box center [161, 89] width 92 height 11
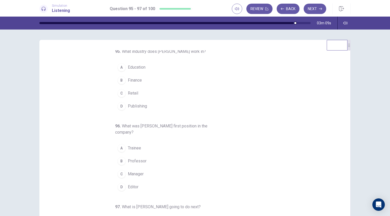
scroll to position [2, 0]
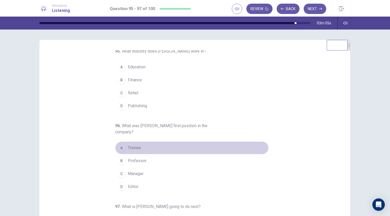
click at [132, 147] on span "Trainee" at bounding box center [134, 148] width 13 height 6
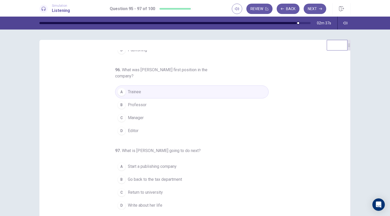
scroll to position [31, 0]
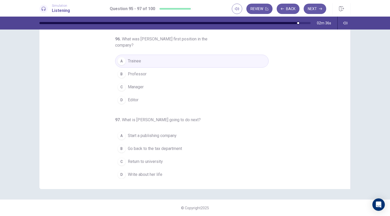
click at [146, 176] on button "D Write about her life" at bounding box center [191, 174] width 153 height 13
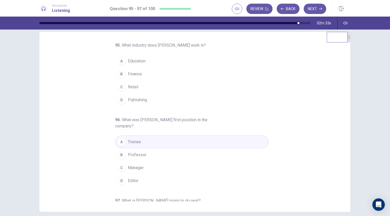
scroll to position [6, 0]
click at [137, 102] on span "Publishing" at bounding box center [137, 101] width 19 height 6
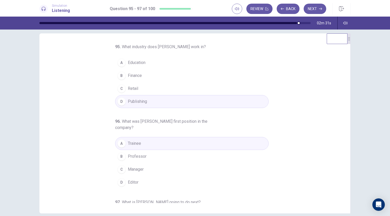
scroll to position [0, 0]
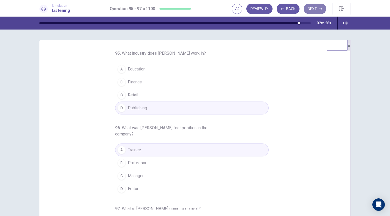
click at [315, 8] on button "Next" at bounding box center [314, 9] width 23 height 10
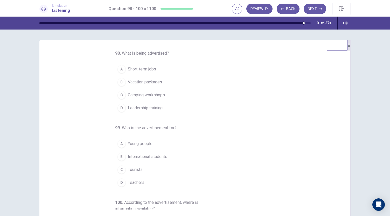
click at [144, 67] on span "Short-term jobs" at bounding box center [142, 69] width 28 height 6
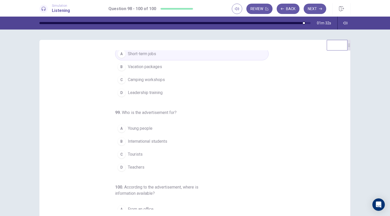
scroll to position [16, 0]
click at [150, 123] on button "A Young people" at bounding box center [191, 128] width 153 height 13
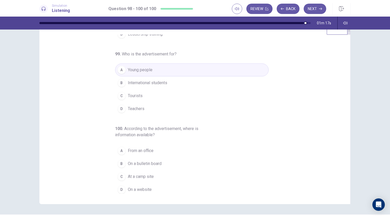
scroll to position [16, 0]
click at [147, 80] on span "International students" at bounding box center [147, 83] width 39 height 6
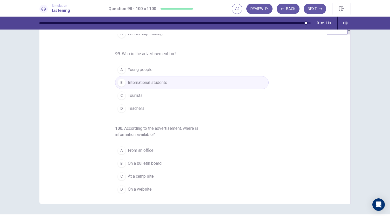
click at [147, 68] on span "Young people" at bounding box center [140, 70] width 25 height 6
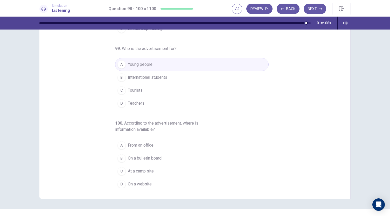
scroll to position [21, 0]
click at [144, 181] on span "On a website" at bounding box center [140, 184] width 24 height 6
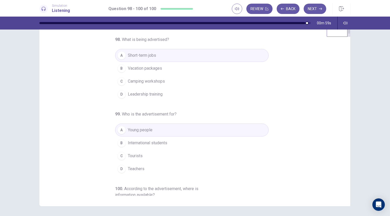
scroll to position [13, 0]
click at [314, 9] on button "Next" at bounding box center [314, 9] width 23 height 10
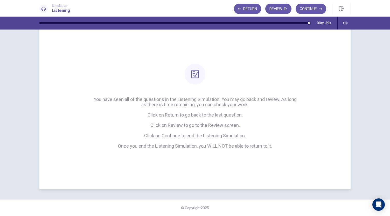
scroll to position [0, 0]
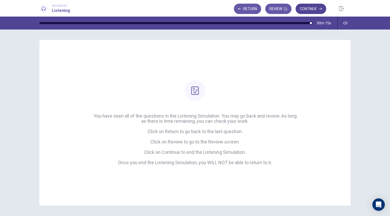
click at [312, 6] on button "Continue" at bounding box center [310, 9] width 31 height 10
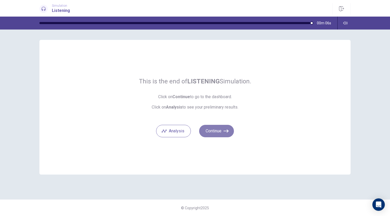
click at [213, 130] on button "Continue" at bounding box center [216, 131] width 35 height 12
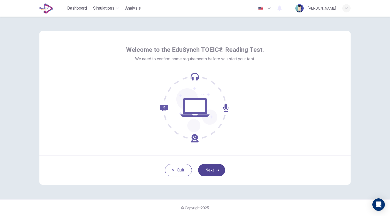
click at [206, 169] on button "Next" at bounding box center [211, 170] width 27 height 12
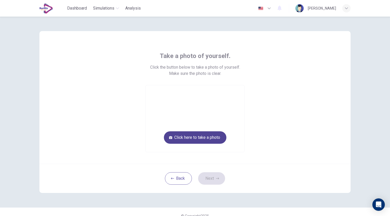
click at [197, 135] on button "Click here to take a photo" at bounding box center [195, 137] width 62 height 12
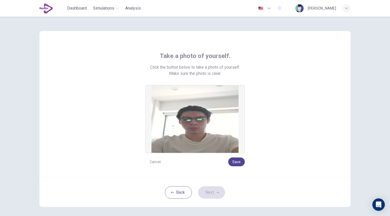
click at [236, 160] on button "Save" at bounding box center [236, 161] width 17 height 9
click at [207, 191] on button "Next" at bounding box center [211, 192] width 27 height 12
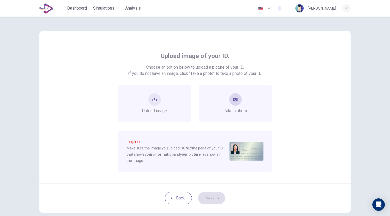
click at [226, 104] on div "Take a photo" at bounding box center [235, 103] width 23 height 21
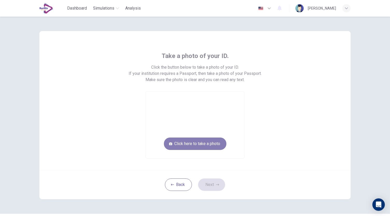
click at [211, 143] on button "Click here to take a photo" at bounding box center [195, 144] width 62 height 12
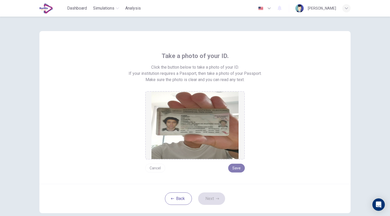
click at [235, 167] on button "Save" at bounding box center [236, 168] width 17 height 9
click at [212, 198] on button "Next" at bounding box center [211, 198] width 27 height 12
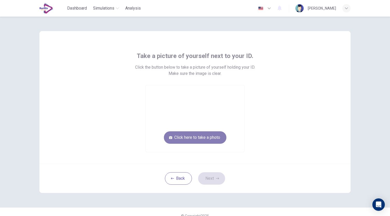
click at [204, 136] on button "Click here to take a photo" at bounding box center [195, 137] width 62 height 12
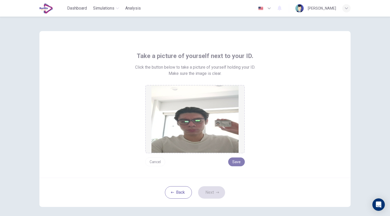
click at [236, 160] on button "Save" at bounding box center [236, 161] width 17 height 9
click at [209, 187] on button "Next" at bounding box center [211, 192] width 27 height 12
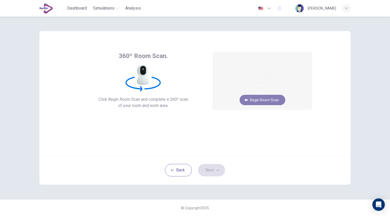
click at [254, 99] on button "Begin Room Scan" at bounding box center [262, 100] width 46 height 10
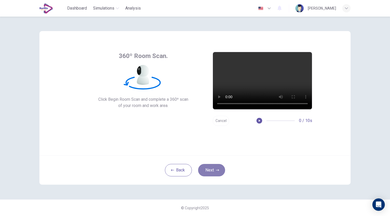
click at [209, 173] on button "Next" at bounding box center [211, 170] width 27 height 12
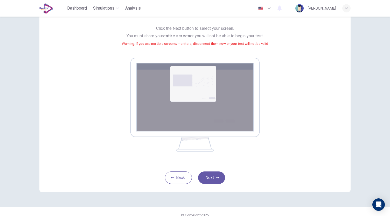
scroll to position [46, 0]
click at [207, 180] on button "Next" at bounding box center [211, 177] width 27 height 12
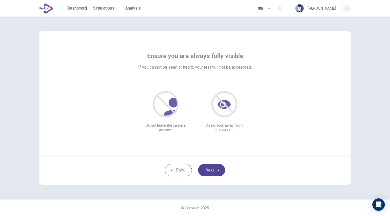
click at [209, 174] on button "Next" at bounding box center [211, 170] width 27 height 12
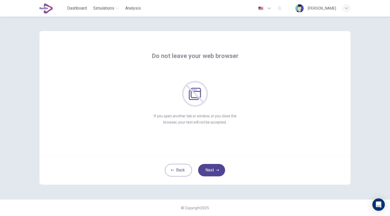
drag, startPoint x: 215, startPoint y: 172, endPoint x: 207, endPoint y: 173, distance: 8.9
click at [207, 173] on button "Next" at bounding box center [211, 170] width 27 height 12
click at [206, 172] on button "Next" at bounding box center [211, 170] width 27 height 12
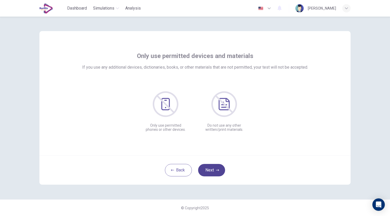
click at [206, 172] on button "Next" at bounding box center [211, 170] width 27 height 12
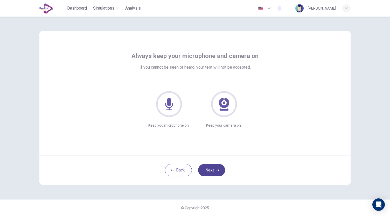
click at [206, 172] on button "Next" at bounding box center [211, 170] width 27 height 12
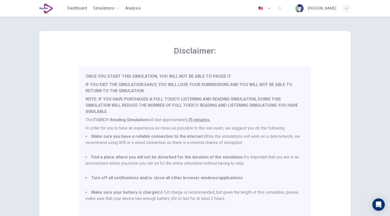
scroll to position [72, 0]
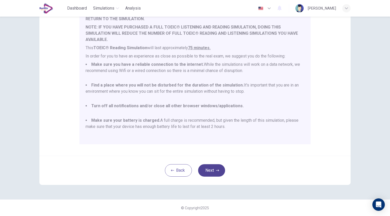
click at [220, 170] on button "Next" at bounding box center [211, 170] width 27 height 12
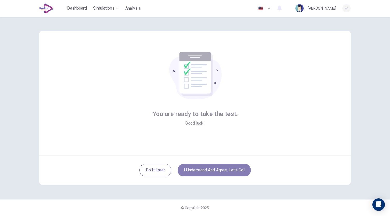
click at [207, 170] on button "I understand and agree. Let’s go!" at bounding box center [213, 170] width 73 height 12
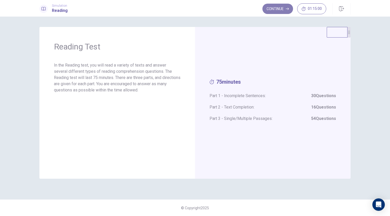
click at [276, 8] on button "Continue" at bounding box center [277, 9] width 31 height 10
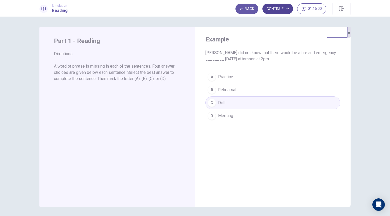
click at [282, 11] on button "Continue" at bounding box center [277, 9] width 31 height 10
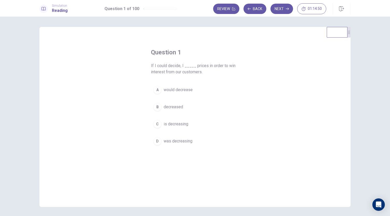
click at [174, 88] on span "would decrease" at bounding box center [177, 90] width 29 height 6
click at [279, 11] on button "Next" at bounding box center [281, 9] width 23 height 10
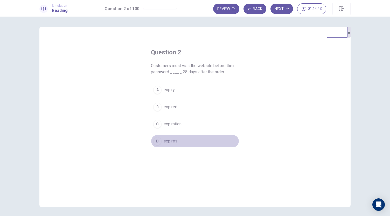
click at [171, 140] on span "expires" at bounding box center [170, 141] width 14 height 6
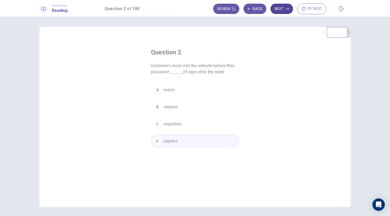
click at [281, 7] on button "Next" at bounding box center [281, 9] width 23 height 10
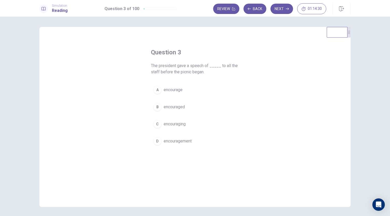
click at [181, 141] on span "encouragement" at bounding box center [177, 141] width 28 height 6
click at [276, 10] on button "Next" at bounding box center [281, 9] width 23 height 10
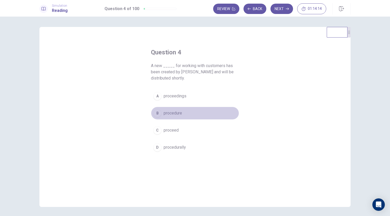
click at [177, 114] on span "procedure" at bounding box center [172, 113] width 18 height 6
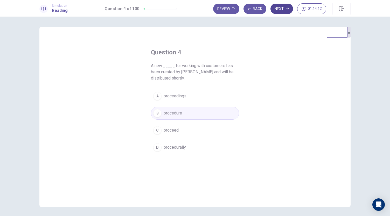
click at [280, 9] on button "Next" at bounding box center [281, 9] width 23 height 10
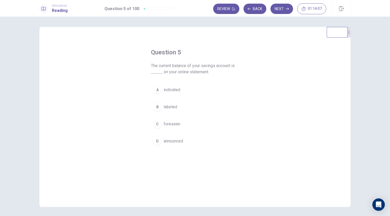
click at [178, 89] on span "indicated" at bounding box center [171, 90] width 17 height 6
click at [283, 9] on button "Next" at bounding box center [281, 9] width 23 height 10
click at [167, 94] on span "close" at bounding box center [168, 96] width 10 height 6
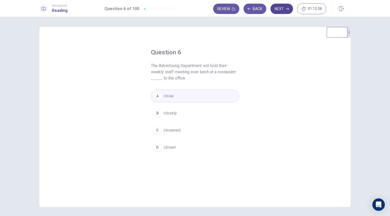
click at [282, 6] on button "Next" at bounding box center [281, 9] width 23 height 10
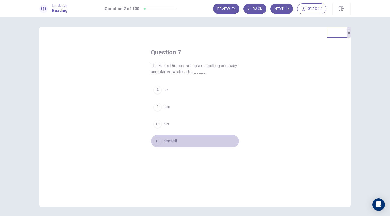
click at [168, 137] on button "D himself" at bounding box center [195, 141] width 88 height 13
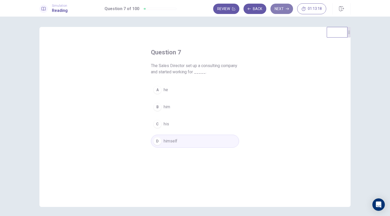
click at [278, 8] on button "Next" at bounding box center [281, 9] width 23 height 10
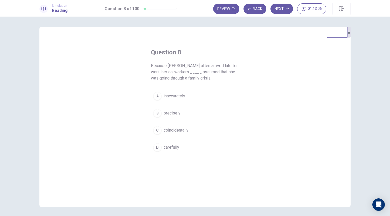
click at [161, 67] on span "Because [PERSON_NAME] often arrived late for work, her co-workers _____ assumed…" at bounding box center [195, 72] width 88 height 19
click at [176, 67] on span "Because [PERSON_NAME] often arrived late for work, her co-workers _____ assumed…" at bounding box center [195, 72] width 88 height 19
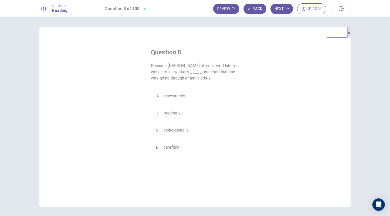
click at [191, 67] on span "Because [PERSON_NAME] often arrived late for work, her co-workers _____ assumed…" at bounding box center [195, 72] width 88 height 19
click at [214, 67] on span "Because [PERSON_NAME] often arrived late for work, her co-workers _____ assumed…" at bounding box center [195, 72] width 88 height 19
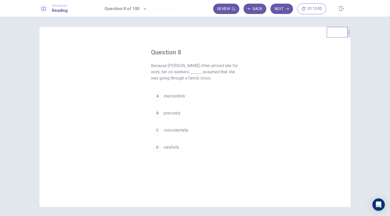
click at [214, 67] on span "Because [PERSON_NAME] often arrived late for work, her co-workers _____ assumed…" at bounding box center [195, 72] width 88 height 19
click at [182, 65] on span "Because [PERSON_NAME] often arrived late for work, her co-workers _____ assumed…" at bounding box center [195, 72] width 88 height 19
click at [192, 66] on span "Because [PERSON_NAME] often arrived late for work, her co-workers _____ assumed…" at bounding box center [195, 72] width 88 height 19
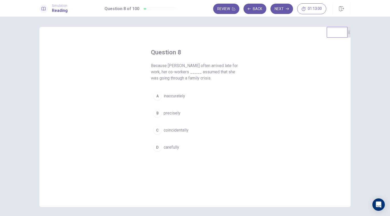
click at [192, 66] on span "Because [PERSON_NAME] often arrived late for work, her co-workers _____ assumed…" at bounding box center [195, 72] width 88 height 19
click at [207, 67] on span "Because [PERSON_NAME] often arrived late for work, her co-workers _____ assumed…" at bounding box center [195, 72] width 88 height 19
click at [213, 67] on span "Because [PERSON_NAME] often arrived late for work, her co-workers _____ assumed…" at bounding box center [195, 72] width 88 height 19
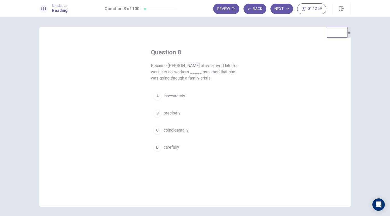
click at [221, 66] on span "Because [PERSON_NAME] often arrived late for work, her co-workers _____ assumed…" at bounding box center [195, 72] width 88 height 19
click at [231, 66] on span "Because [PERSON_NAME] often arrived late for work, her co-workers _____ assumed…" at bounding box center [195, 72] width 88 height 19
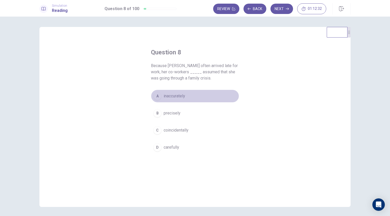
click at [174, 94] on span "inaccurately" at bounding box center [173, 96] width 21 height 6
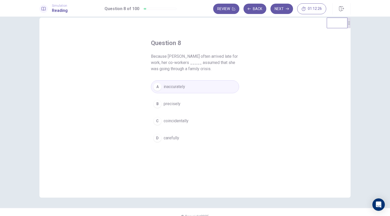
scroll to position [5, 0]
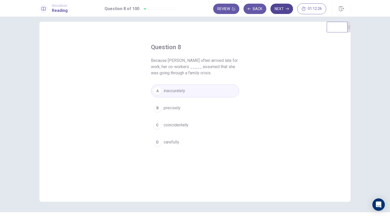
click at [280, 12] on button "Next" at bounding box center [281, 9] width 23 height 10
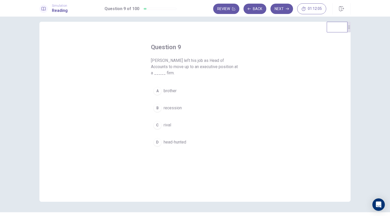
click at [166, 125] on span "rival" at bounding box center [167, 125] width 8 height 6
click at [280, 10] on button "Next" at bounding box center [281, 9] width 23 height 10
click at [159, 125] on div "C" at bounding box center [157, 125] width 8 height 8
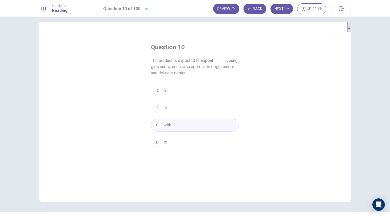
click at [240, 110] on div "Question 10 The product is expected to appeal _____ young girls and women, who …" at bounding box center [194, 96] width 109 height 122
click at [169, 138] on button "D to" at bounding box center [195, 142] width 88 height 13
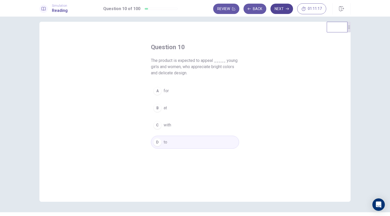
click at [282, 12] on button "Next" at bounding box center [281, 9] width 23 height 10
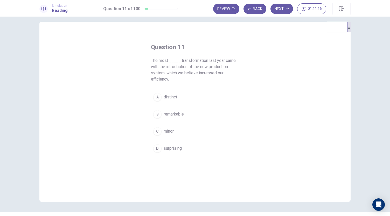
click at [207, 92] on button "A distinct" at bounding box center [195, 97] width 88 height 13
click at [192, 112] on button "B remarkable" at bounding box center [195, 114] width 88 height 13
click at [286, 9] on icon "button" at bounding box center [286, 8] width 3 height 3
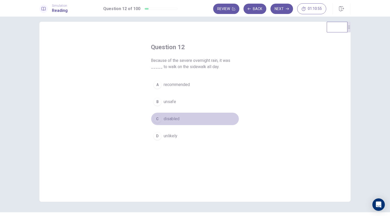
click at [174, 118] on span "disabled" at bounding box center [171, 119] width 16 height 6
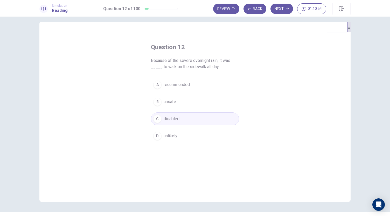
click at [169, 105] on button "B unsafe" at bounding box center [195, 101] width 88 height 13
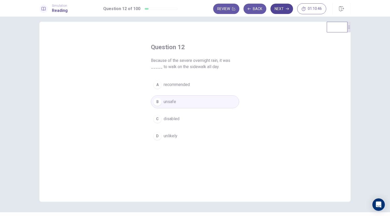
click at [278, 10] on button "Next" at bounding box center [281, 9] width 23 height 10
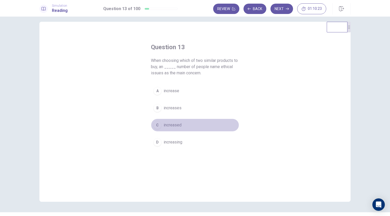
click at [177, 122] on span "increased" at bounding box center [172, 125] width 18 height 6
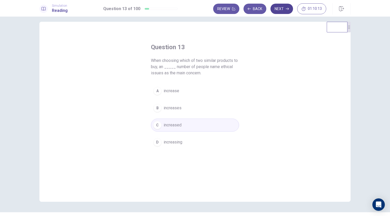
click at [278, 9] on button "Next" at bounding box center [281, 9] width 23 height 10
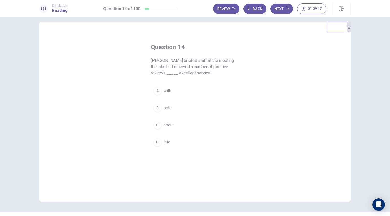
click at [168, 125] on span "about" at bounding box center [168, 125] width 10 height 6
click at [281, 8] on button "Next" at bounding box center [281, 9] width 23 height 10
click at [166, 83] on span "with" at bounding box center [167, 85] width 8 height 6
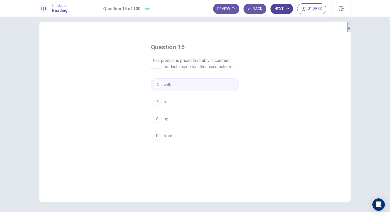
click at [281, 13] on button "Next" at bounding box center [281, 9] width 23 height 10
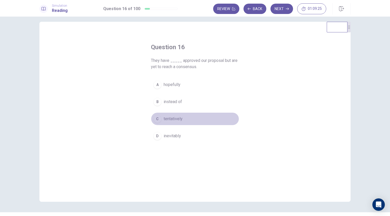
click at [178, 118] on span "tentatively" at bounding box center [172, 119] width 19 height 6
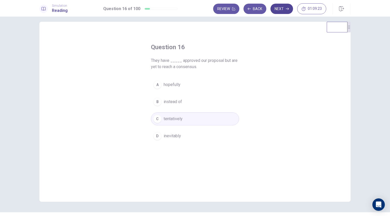
click at [275, 9] on button "Next" at bounding box center [281, 9] width 23 height 10
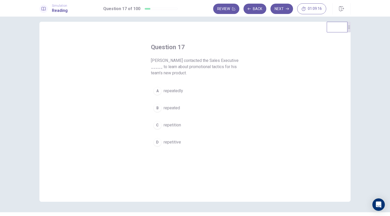
click at [176, 88] on span "repeatedly" at bounding box center [172, 91] width 19 height 6
click at [278, 4] on button "Next" at bounding box center [281, 9] width 23 height 10
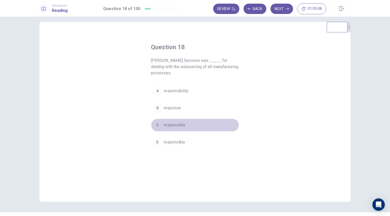
click at [178, 125] on span "responsible" at bounding box center [174, 125] width 22 height 6
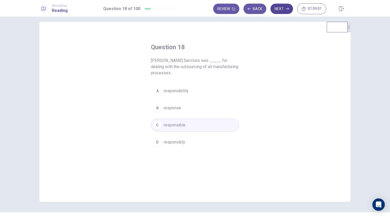
click at [277, 8] on button "Next" at bounding box center [281, 9] width 23 height 10
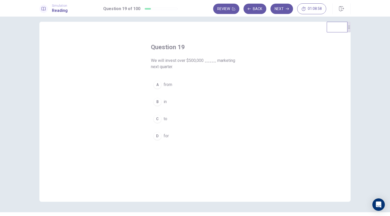
click at [161, 102] on button "B in" at bounding box center [195, 101] width 88 height 13
click at [278, 13] on button "Next" at bounding box center [281, 9] width 23 height 10
click at [175, 88] on span "principally" at bounding box center [172, 91] width 18 height 6
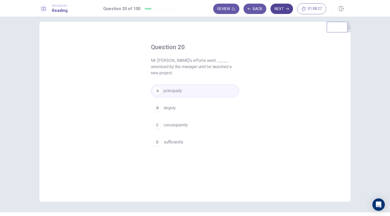
click at [278, 12] on button "Next" at bounding box center [281, 9] width 23 height 10
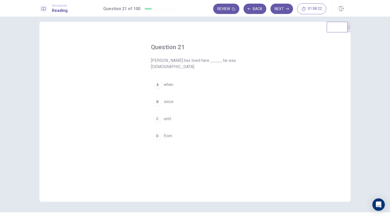
click at [165, 103] on span "since" at bounding box center [168, 102] width 10 height 6
click at [281, 5] on button "Next" at bounding box center [281, 9] width 23 height 10
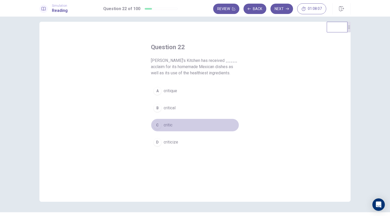
click at [169, 123] on span "critic" at bounding box center [167, 125] width 9 height 6
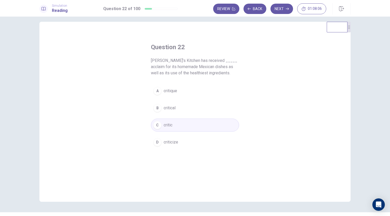
click at [172, 93] on span "critique" at bounding box center [169, 91] width 13 height 6
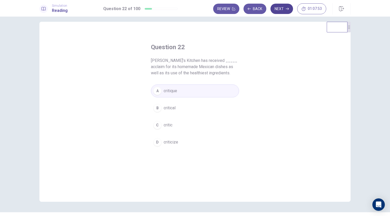
click at [277, 8] on button "Next" at bounding box center [281, 9] width 23 height 10
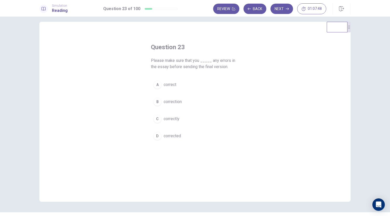
click at [172, 84] on span "correct" at bounding box center [169, 85] width 13 height 6
click at [275, 8] on button "Next" at bounding box center [281, 9] width 23 height 10
click at [170, 116] on span "strong" at bounding box center [169, 119] width 12 height 6
click at [280, 11] on button "Next" at bounding box center [281, 9] width 23 height 10
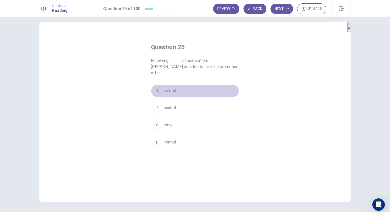
click at [175, 88] on span "careful" at bounding box center [169, 91] width 12 height 6
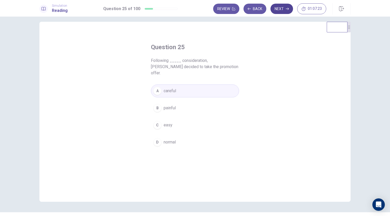
click at [279, 8] on button "Next" at bounding box center [281, 9] width 23 height 10
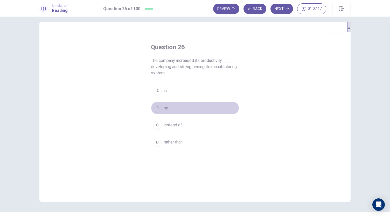
click at [161, 110] on button "B by" at bounding box center [195, 108] width 88 height 13
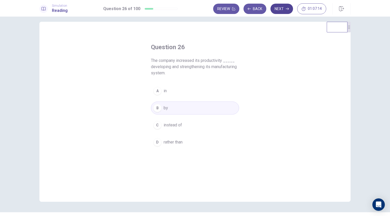
click at [279, 11] on button "Next" at bounding box center [281, 9] width 23 height 10
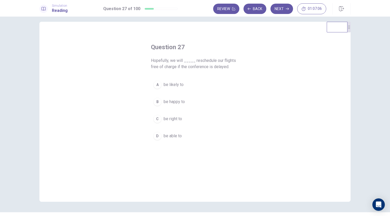
click at [177, 136] on span "be able to" at bounding box center [172, 136] width 18 height 6
click at [279, 7] on button "Next" at bounding box center [281, 9] width 23 height 10
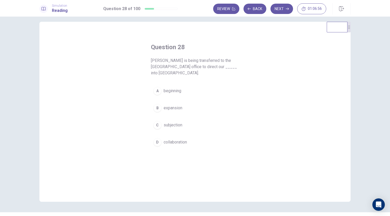
click at [171, 105] on span "expansion" at bounding box center [172, 108] width 19 height 6
click at [280, 8] on button "Next" at bounding box center [281, 9] width 23 height 10
click at [167, 94] on span "Unless" at bounding box center [169, 91] width 13 height 6
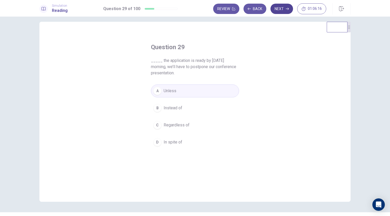
click at [284, 10] on button "Next" at bounding box center [281, 9] width 23 height 10
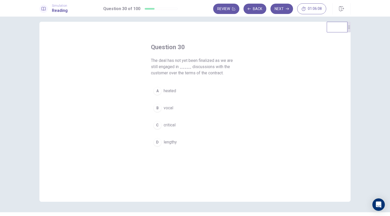
click at [172, 91] on span "heated" at bounding box center [169, 91] width 12 height 6
click at [166, 126] on span "critical" at bounding box center [169, 125] width 12 height 6
click at [279, 8] on button "Next" at bounding box center [281, 9] width 23 height 10
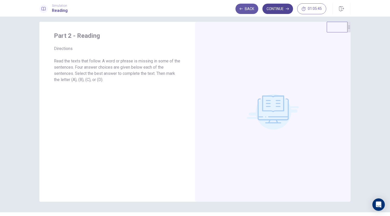
click at [281, 12] on button "Continue" at bounding box center [277, 9] width 31 height 10
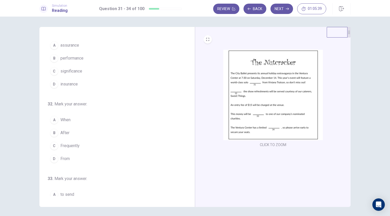
scroll to position [0, 0]
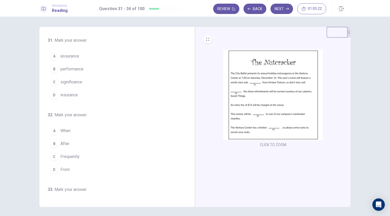
click at [72, 68] on span "performance" at bounding box center [71, 69] width 23 height 6
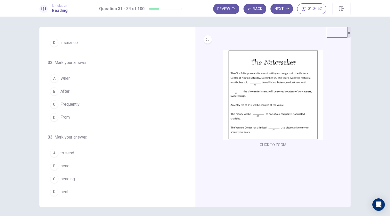
scroll to position [53, 0]
click at [69, 103] on span "Frequently" at bounding box center [69, 104] width 19 height 6
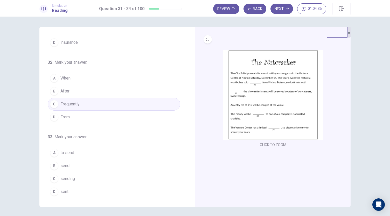
click at [69, 87] on button "B After" at bounding box center [114, 91] width 132 height 13
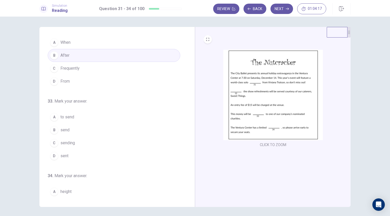
scroll to position [90, 0]
click at [66, 151] on span "sent" at bounding box center [64, 154] width 8 height 6
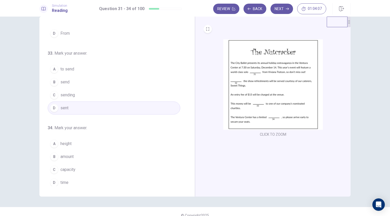
scroll to position [11, 0]
click at [71, 166] on span "capacity" at bounding box center [67, 169] width 15 height 6
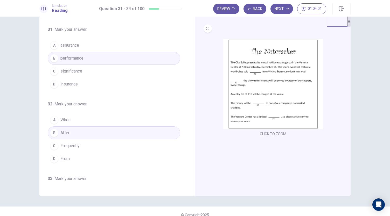
scroll to position [0, 0]
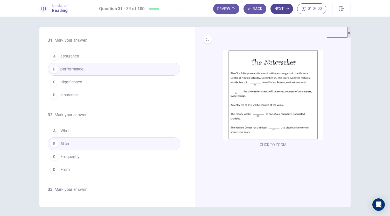
click at [278, 6] on button "Next" at bounding box center [281, 9] width 23 height 10
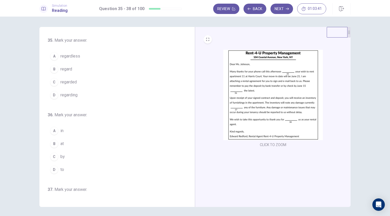
click at [69, 95] on span "regarding" at bounding box center [68, 95] width 17 height 6
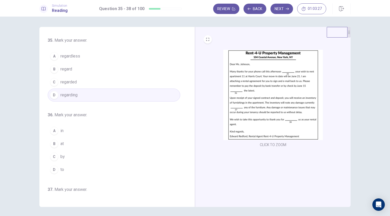
click at [57, 140] on button "B at" at bounding box center [114, 143] width 132 height 13
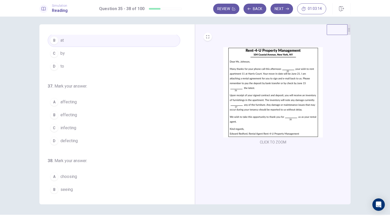
scroll to position [100, 0]
click at [70, 103] on span "affecting" at bounding box center [68, 102] width 16 height 6
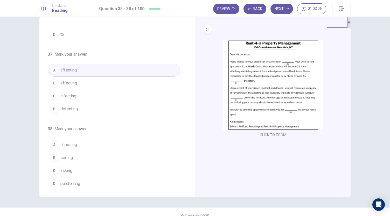
scroll to position [126, 0]
click at [73, 143] on span "choosing" at bounding box center [68, 144] width 17 height 6
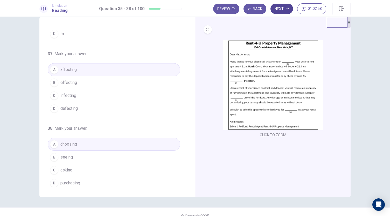
click at [280, 10] on button "Next" at bounding box center [281, 9] width 23 height 10
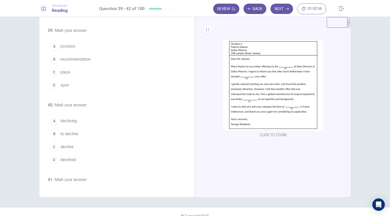
scroll to position [0, 0]
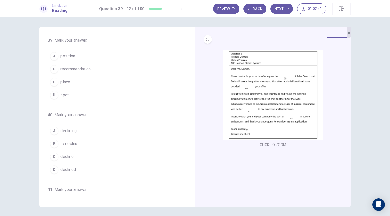
click at [253, 88] on img at bounding box center [272, 95] width 99 height 90
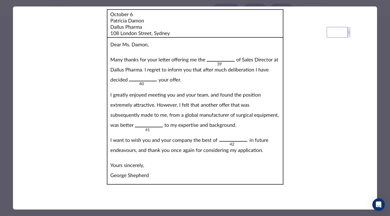
click at [384, 133] on div at bounding box center [195, 108] width 390 height 216
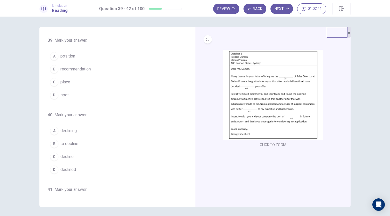
click at [68, 56] on span "position" at bounding box center [67, 56] width 15 height 6
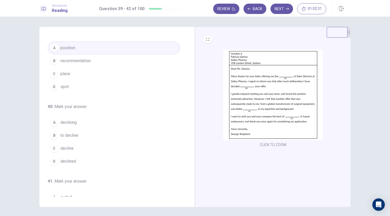
scroll to position [10, 0]
click at [70, 134] on span "to decline" at bounding box center [69, 134] width 18 height 6
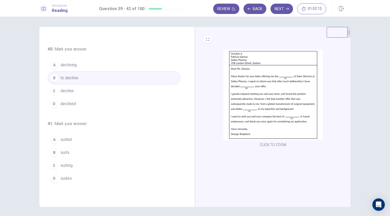
scroll to position [82, 0]
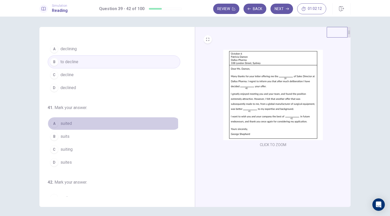
click at [68, 123] on span "suited" at bounding box center [65, 123] width 11 height 6
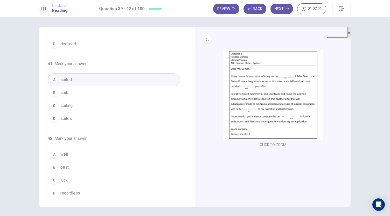
scroll to position [126, 0]
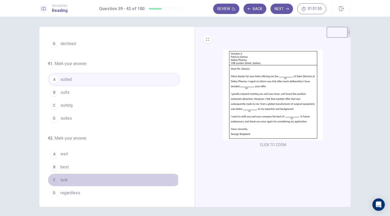
click at [52, 178] on div "C" at bounding box center [54, 180] width 8 height 8
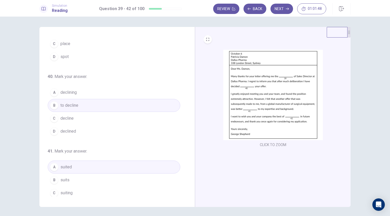
scroll to position [0, 0]
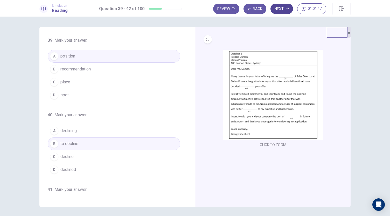
click at [279, 7] on button "Next" at bounding box center [281, 9] width 23 height 10
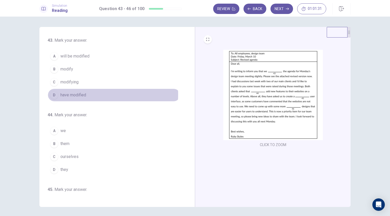
click at [78, 94] on span "have modified" at bounding box center [73, 95] width 26 height 6
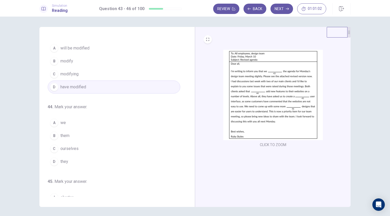
scroll to position [9, 0]
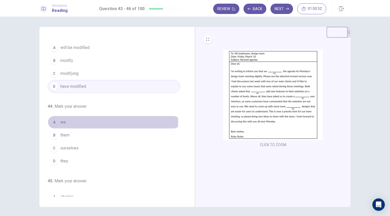
click at [64, 120] on button "A we" at bounding box center [114, 122] width 132 height 13
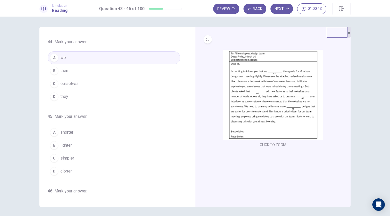
scroll to position [73, 0]
click at [69, 156] on span "simpler" at bounding box center [67, 158] width 14 height 6
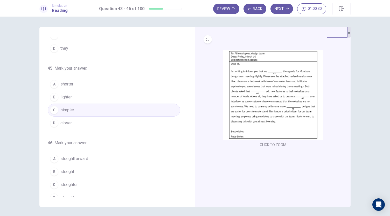
scroll to position [126, 0]
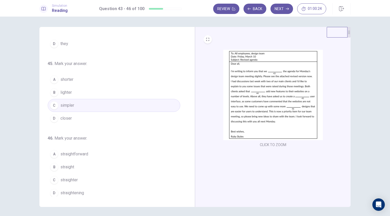
click at [76, 151] on span "straightforward" at bounding box center [74, 154] width 28 height 6
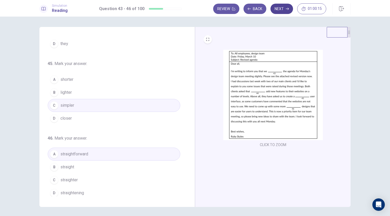
click at [285, 10] on button "Next" at bounding box center [281, 9] width 23 height 10
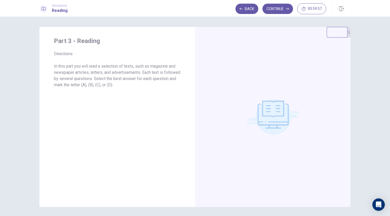
click at [274, 15] on div "Simulation Reading Back Continue 00:59:57" at bounding box center [195, 8] width 390 height 17
click at [275, 12] on button "Continue" at bounding box center [277, 9] width 31 height 10
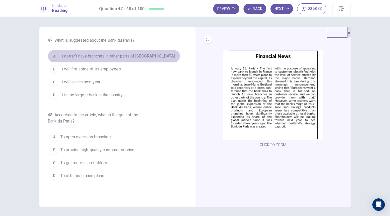
click at [96, 57] on span "It doesn’t have branches in other parts of [GEOGRAPHIC_DATA]." at bounding box center [117, 56] width 115 height 6
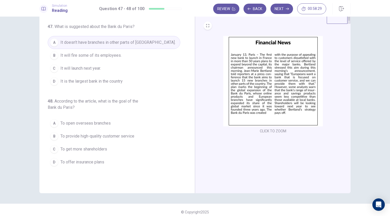
scroll to position [14, 0]
click at [84, 123] on span "To open overseas branches" at bounding box center [85, 123] width 50 height 6
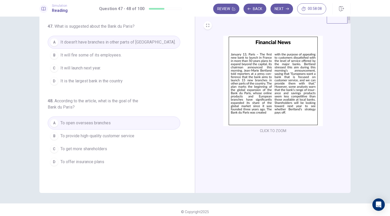
scroll to position [10, 0]
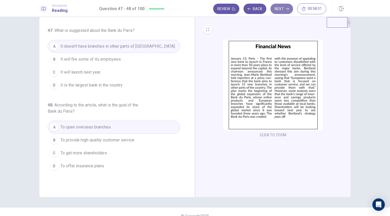
click at [284, 8] on button "Next" at bounding box center [281, 9] width 23 height 10
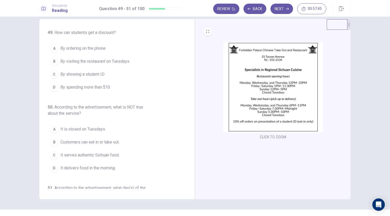
scroll to position [8, 0]
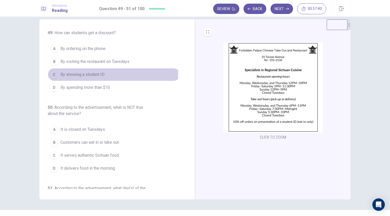
click at [87, 73] on span "By showing a student ID" at bounding box center [82, 74] width 44 height 6
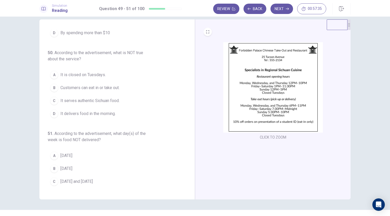
scroll to position [55, 0]
click at [102, 114] on span "It delivers food in the morning." at bounding box center [87, 113] width 55 height 6
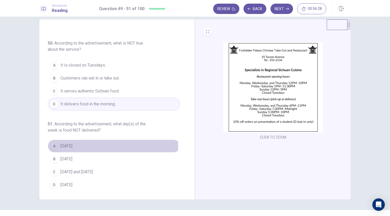
click at [64, 145] on span "[DATE]" at bounding box center [66, 146] width 12 height 6
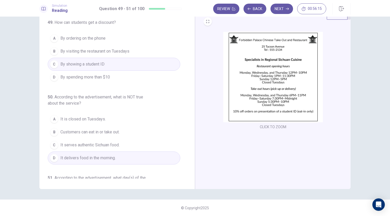
scroll to position [0, 0]
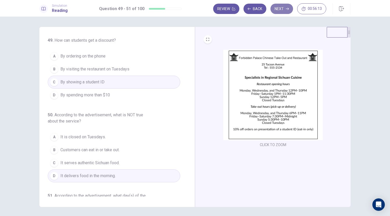
click at [282, 6] on button "Next" at bounding box center [281, 9] width 23 height 10
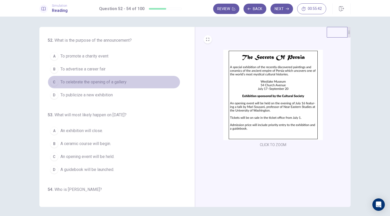
click at [120, 82] on span "To celebrate the opening of a gallery" at bounding box center [93, 82] width 66 height 6
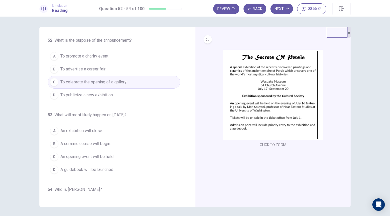
click at [118, 89] on button "D To publicize a new exhibition" at bounding box center [114, 95] width 132 height 13
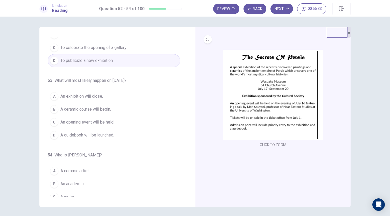
scroll to position [35, 0]
click at [99, 94] on span "An exhibition will close." at bounding box center [81, 96] width 42 height 6
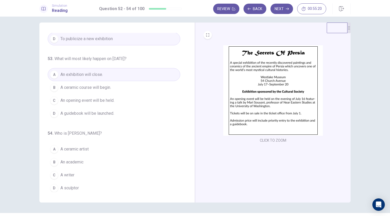
scroll to position [5, 0]
click at [79, 160] on span "An academic" at bounding box center [71, 162] width 23 height 6
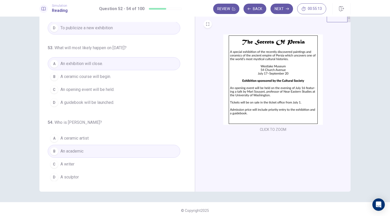
scroll to position [0, 0]
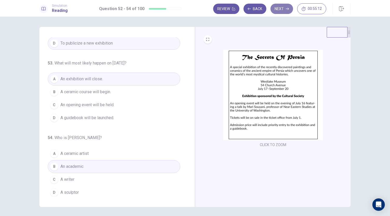
click at [275, 7] on button "Next" at bounding box center [281, 9] width 23 height 10
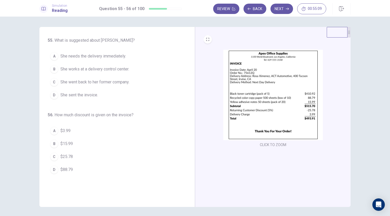
scroll to position [0, 0]
click at [85, 56] on span "She needs the delivery immediately." at bounding box center [93, 56] width 66 height 6
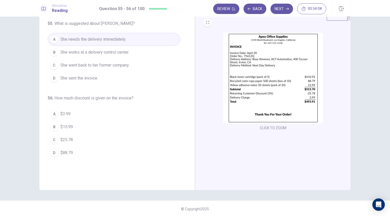
scroll to position [16, 0]
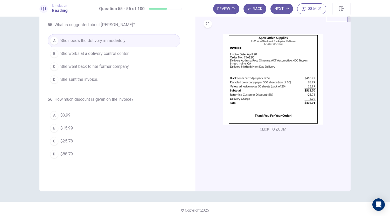
click at [67, 139] on span "$25.78" at bounding box center [66, 141] width 12 height 6
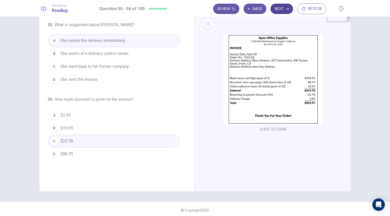
click at [279, 11] on button "Next" at bounding box center [281, 9] width 23 height 10
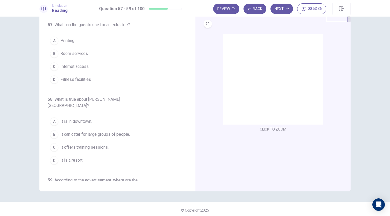
scroll to position [0, 0]
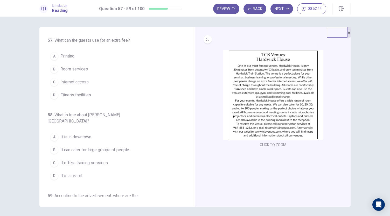
click at [73, 93] on span "Fitness facilities" at bounding box center [75, 95] width 31 height 6
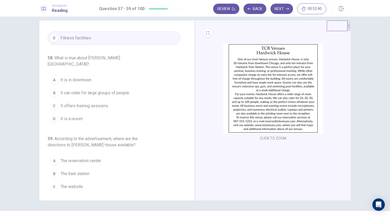
scroll to position [58, 0]
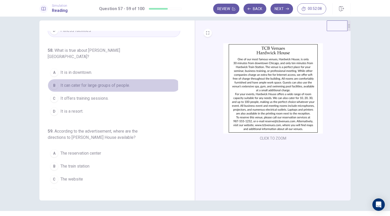
click at [80, 82] on span "It can cater for large groups of people." at bounding box center [94, 85] width 69 height 6
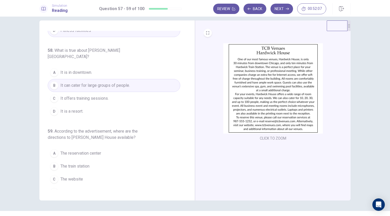
scroll to position [18, 0]
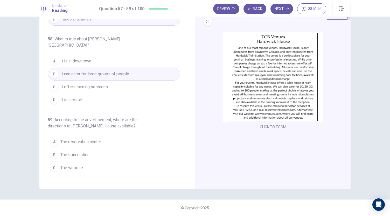
click at [74, 165] on span "The website" at bounding box center [71, 168] width 23 height 6
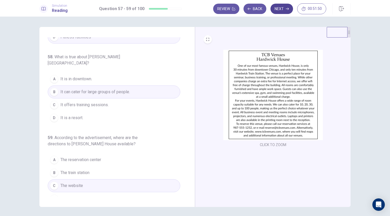
click at [282, 10] on button "Next" at bounding box center [281, 9] width 23 height 10
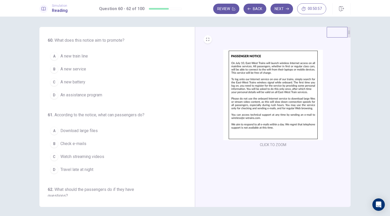
click at [83, 65] on button "B A new service" at bounding box center [114, 69] width 132 height 13
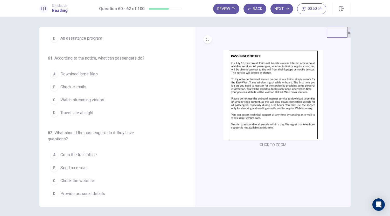
scroll to position [58, 0]
click at [85, 86] on button "B Check e-mails" at bounding box center [114, 85] width 132 height 13
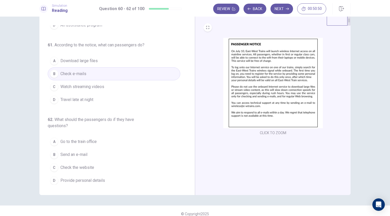
scroll to position [18, 0]
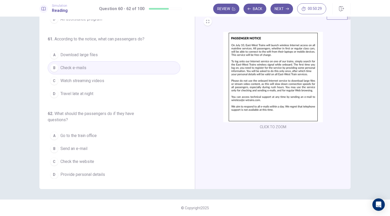
click at [76, 142] on button "B Send an e-mail" at bounding box center [114, 148] width 132 height 13
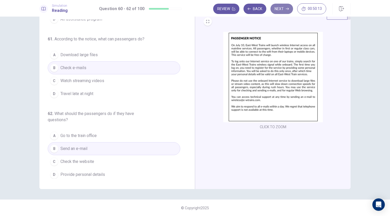
click at [287, 9] on icon "button" at bounding box center [286, 9] width 3 height 2
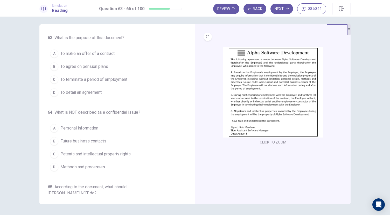
scroll to position [2, 0]
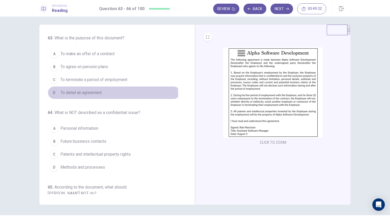
click at [96, 93] on span "To detail an agreement" at bounding box center [80, 93] width 41 height 6
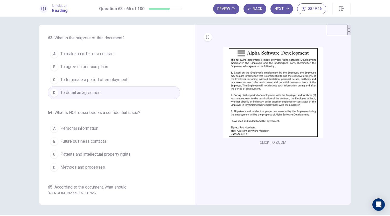
click at [118, 52] on button "A To make an offer of a contract" at bounding box center [114, 53] width 132 height 13
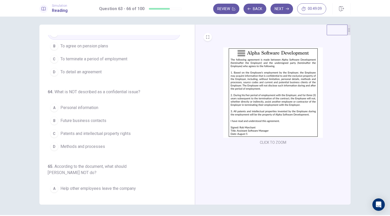
scroll to position [21, 0]
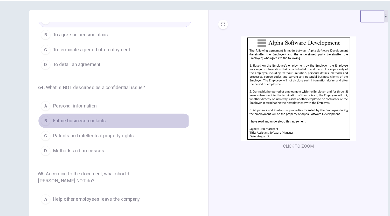
click at [106, 120] on button "B Future business contacts" at bounding box center [114, 120] width 132 height 13
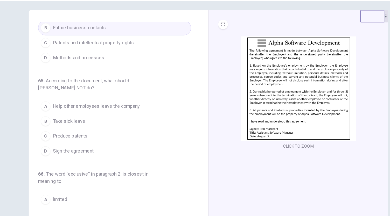
scroll to position [103, 0]
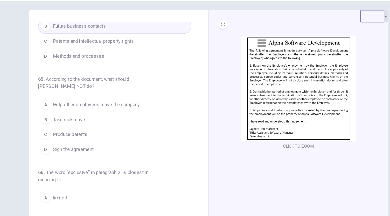
click at [86, 131] on span "Produce patents" at bounding box center [75, 132] width 30 height 6
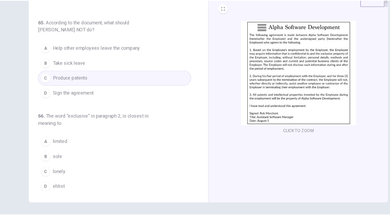
scroll to position [18, 0]
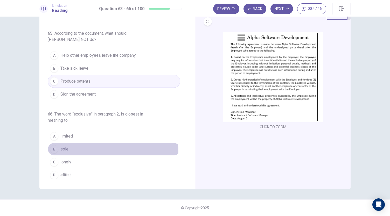
click at [64, 150] on span "sole" at bounding box center [64, 149] width 8 height 6
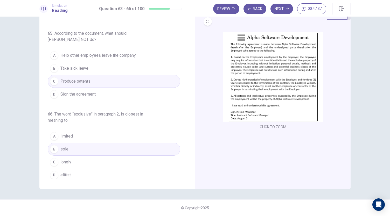
scroll to position [0, 0]
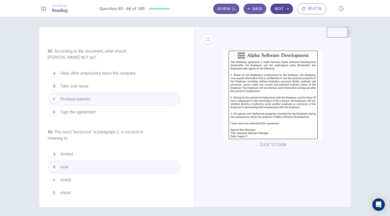
click at [278, 11] on button "Next" at bounding box center [281, 9] width 23 height 10
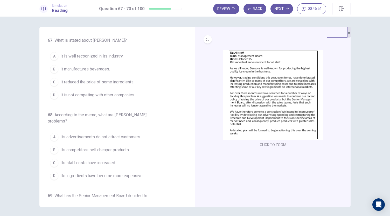
click at [114, 56] on span "It is well recognized in its industry." at bounding box center [91, 56] width 63 height 6
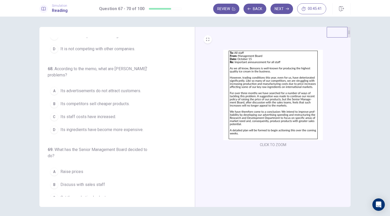
scroll to position [46, 0]
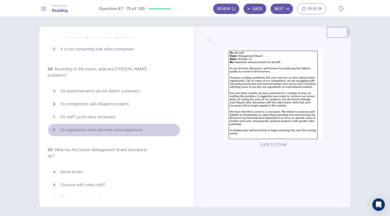
click at [123, 130] on span "Its ingredients have become more expensive." at bounding box center [101, 130] width 83 height 6
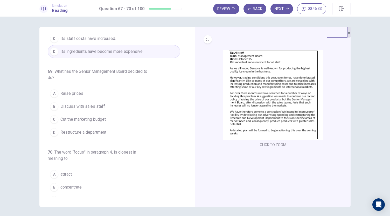
scroll to position [126, 0]
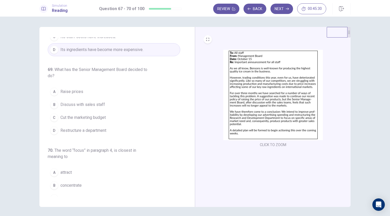
click at [104, 103] on button "B Discuss with sales staff" at bounding box center [114, 104] width 132 height 13
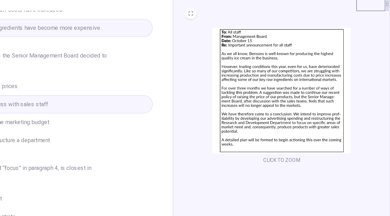
scroll to position [4, 0]
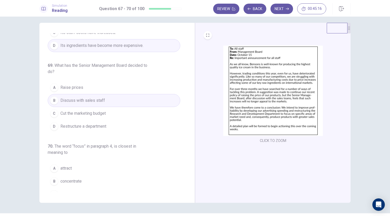
click at [110, 120] on button "D Restructure a department" at bounding box center [114, 126] width 132 height 13
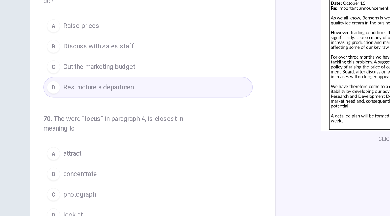
scroll to position [18, 0]
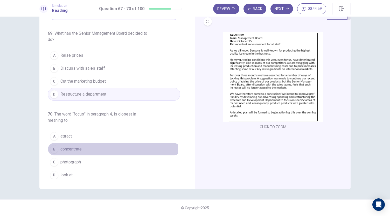
click at [87, 147] on button "B concentrate" at bounding box center [114, 149] width 132 height 13
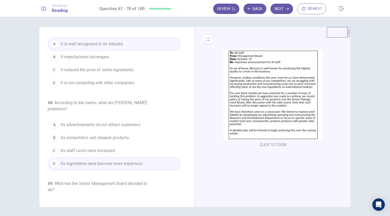
scroll to position [0, 0]
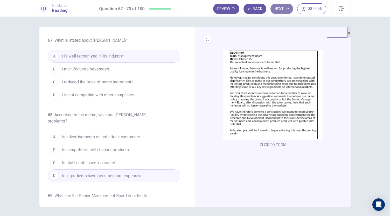
click at [285, 12] on button "Next" at bounding box center [281, 9] width 23 height 10
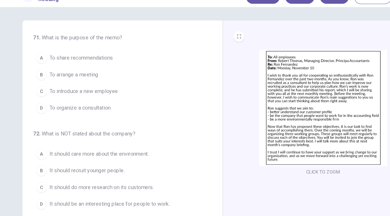
click at [92, 57] on span "To share recommendations" at bounding box center [84, 56] width 49 height 6
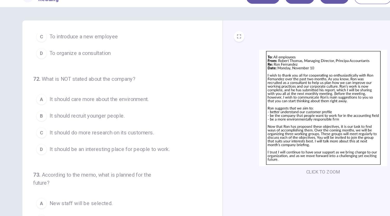
scroll to position [42, 0]
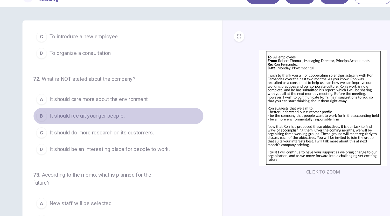
click at [115, 99] on span "It should recruit younger people." at bounding box center [89, 101] width 58 height 6
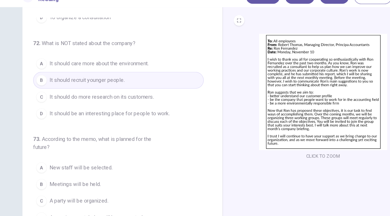
scroll to position [18, 0]
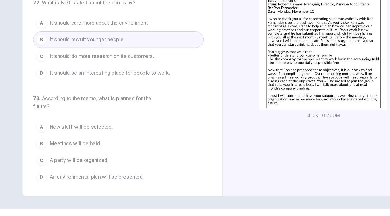
click at [87, 147] on span "Meetings will be held." at bounding box center [80, 149] width 40 height 6
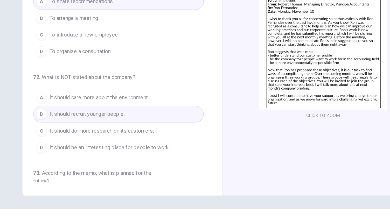
scroll to position [0, 0]
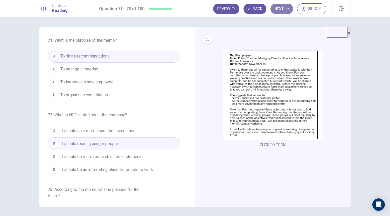
click at [279, 7] on button "Next" at bounding box center [281, 9] width 23 height 10
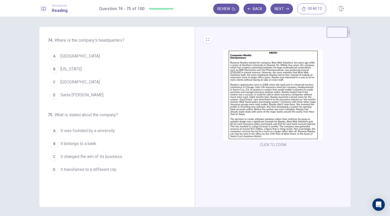
click at [65, 58] on span "[GEOGRAPHIC_DATA]" at bounding box center [79, 56] width 39 height 6
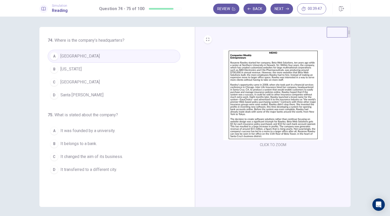
click at [73, 90] on button "D Santa [PERSON_NAME]" at bounding box center [114, 95] width 132 height 13
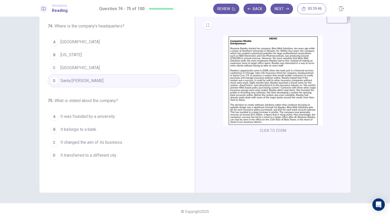
scroll to position [18, 0]
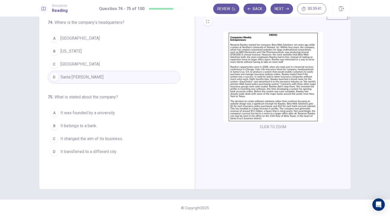
click at [119, 138] on span "It changed the aim of its business." at bounding box center [91, 139] width 62 height 6
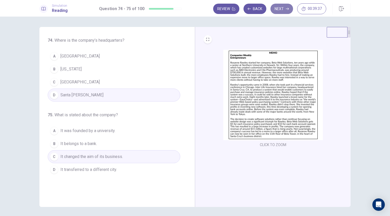
click at [285, 12] on button "Next" at bounding box center [281, 9] width 23 height 10
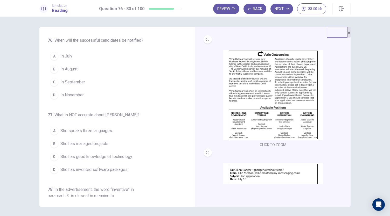
click at [80, 84] on span "In September" at bounding box center [72, 82] width 25 height 6
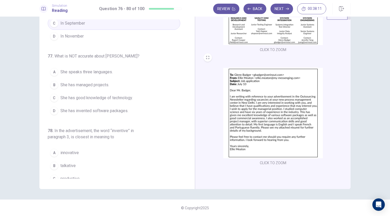
scroll to position [39, 0]
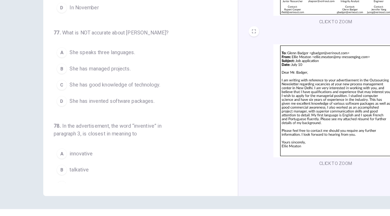
click at [102, 112] on span "She has invented software packages." at bounding box center [94, 113] width 68 height 6
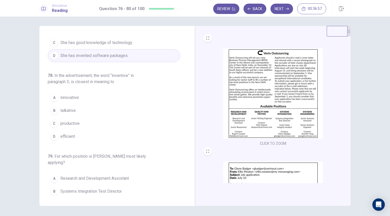
scroll to position [116, 0]
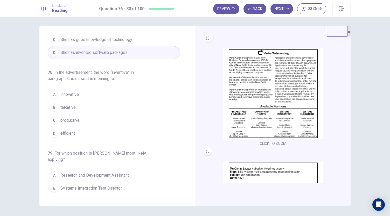
click at [74, 94] on span "innovative" at bounding box center [69, 94] width 18 height 6
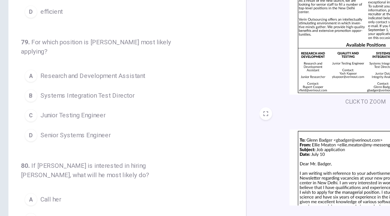
scroll to position [28, 0]
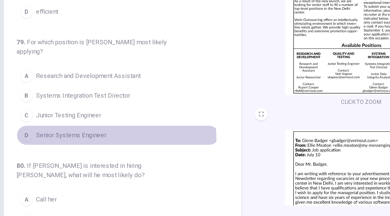
click at [96, 136] on span "Senior Systems Engineer" at bounding box center [83, 137] width 46 height 6
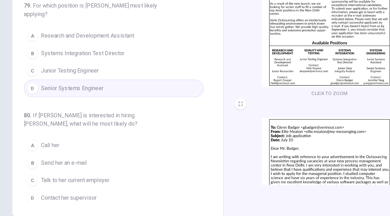
scroll to position [77, 0]
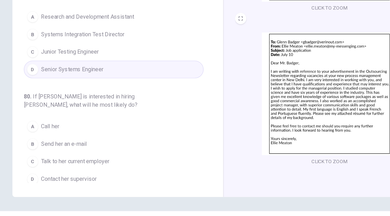
click at [86, 147] on span "Send her an e-mail" at bounding box center [77, 150] width 34 height 6
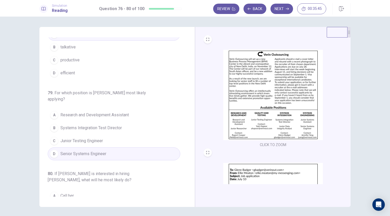
scroll to position [218, 0]
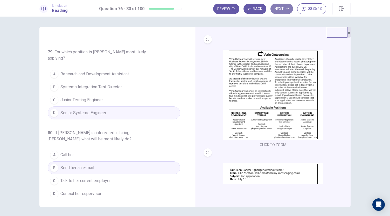
click at [280, 10] on button "Next" at bounding box center [281, 9] width 23 height 10
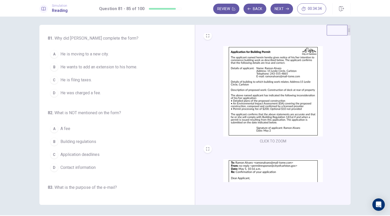
scroll to position [1, 0]
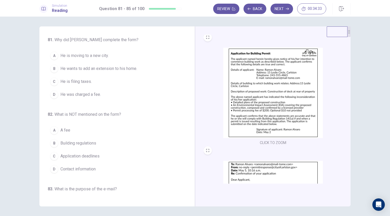
click at [93, 69] on span "He wants to add an extension to his home." at bounding box center [98, 69] width 77 height 6
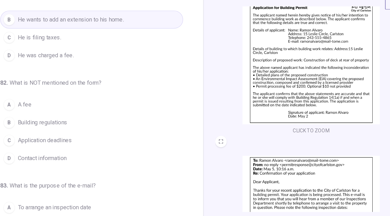
scroll to position [20, 0]
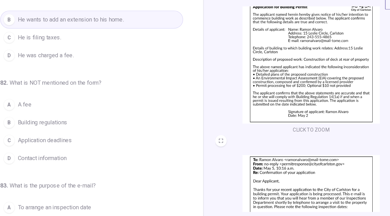
click at [93, 131] on span "Application deadlines" at bounding box center [79, 132] width 39 height 6
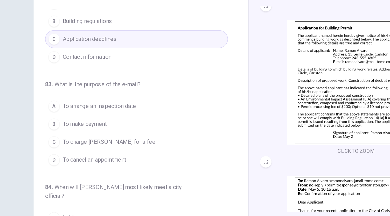
scroll to position [100, 0]
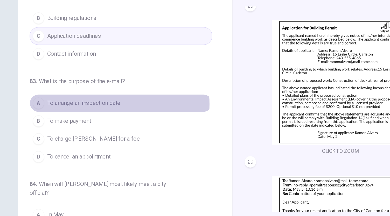
click at [93, 104] on span "To arrange an inspection date" at bounding box center [86, 105] width 53 height 6
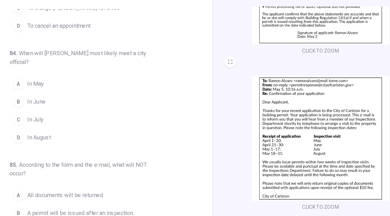
scroll to position [196, 0]
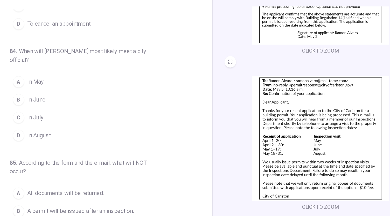
click at [204, 109] on div "CLICK TO ZOOM" at bounding box center [272, 134] width 139 height 99
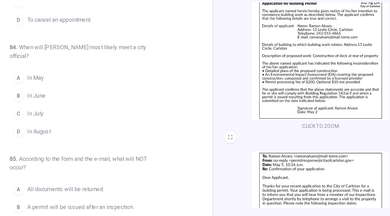
scroll to position [77, 0]
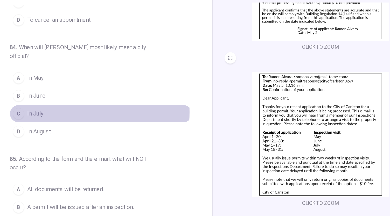
click at [64, 109] on span "In July" at bounding box center [66, 112] width 12 height 6
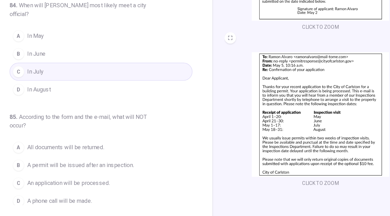
scroll to position [18, 0]
click at [104, 134] on span "All documents will be returned." at bounding box center [88, 137] width 56 height 6
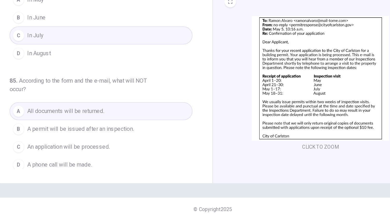
scroll to position [0, 0]
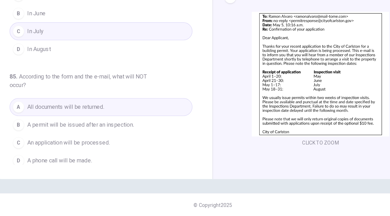
click at [272, 138] on img at bounding box center [272, 113] width 99 height 90
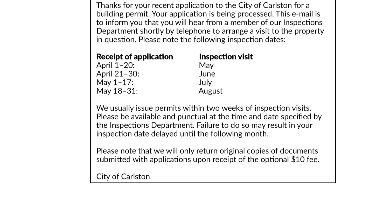
click at [309, 138] on img at bounding box center [195, 96] width 364 height 181
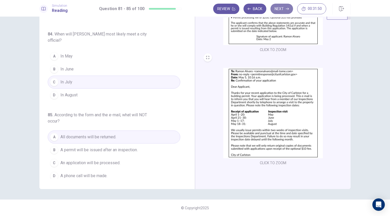
click at [284, 11] on button "Next" at bounding box center [281, 9] width 23 height 10
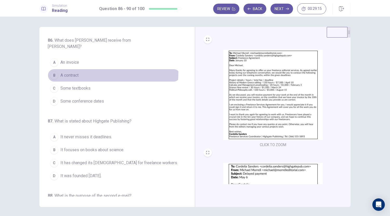
click at [74, 69] on button "B A contract" at bounding box center [114, 75] width 132 height 13
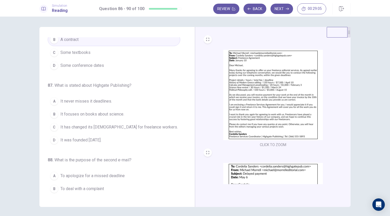
scroll to position [37, 0]
click at [101, 136] on span "It was founded [DATE]." at bounding box center [80, 139] width 41 height 6
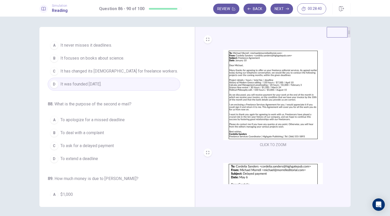
scroll to position [107, 0]
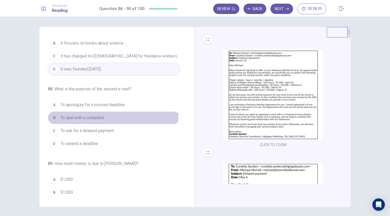
click at [104, 115] on span "To deal with a complaint" at bounding box center [82, 118] width 44 height 6
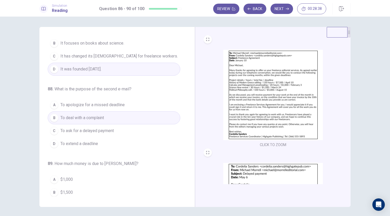
click at [123, 124] on button "C To ask for a delayed payment" at bounding box center [114, 130] width 132 height 13
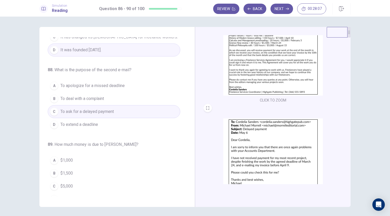
scroll to position [0, 0]
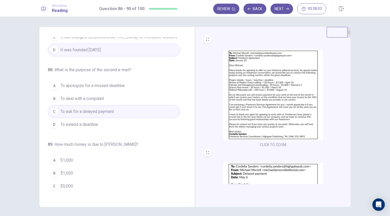
click at [66, 170] on span "$1,500" at bounding box center [66, 173] width 12 height 6
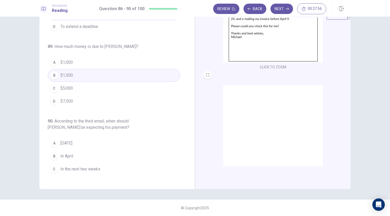
scroll to position [191, 0]
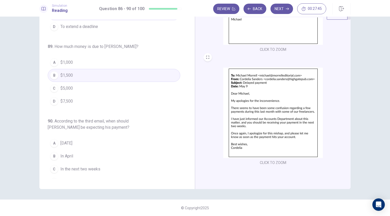
click at [239, 88] on img at bounding box center [272, 113] width 99 height 90
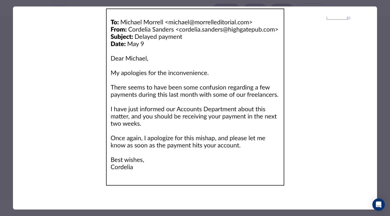
click at [383, 110] on div at bounding box center [195, 108] width 390 height 216
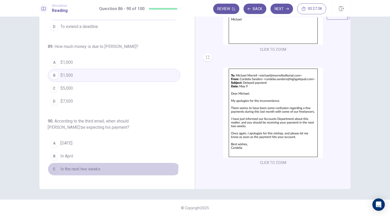
click at [89, 163] on button "C In the next two weeks" at bounding box center [114, 169] width 132 height 13
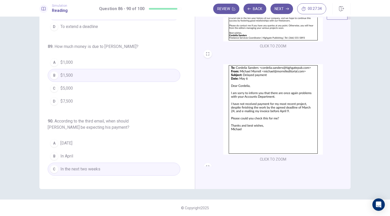
scroll to position [0, 0]
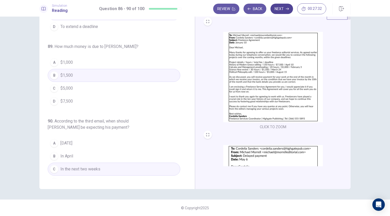
click at [279, 7] on button "Next" at bounding box center [281, 9] width 23 height 10
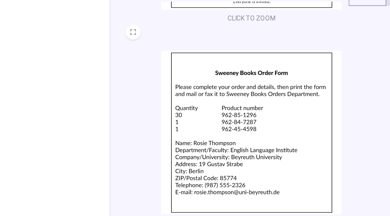
scroll to position [100, 0]
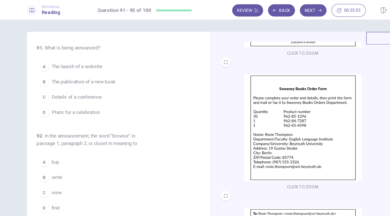
click at [98, 81] on span "Details of a conference" at bounding box center [81, 82] width 42 height 6
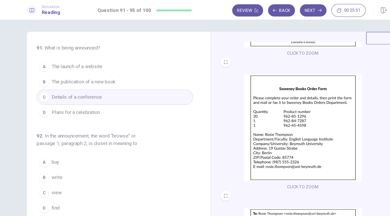
click at [102, 95] on button "D Plans for a celebration" at bounding box center [114, 95] width 132 height 13
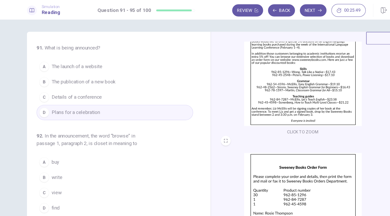
scroll to position [8, 0]
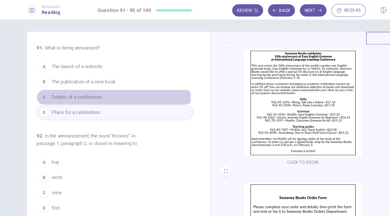
click at [105, 82] on button "C Details of a conference" at bounding box center [114, 82] width 132 height 13
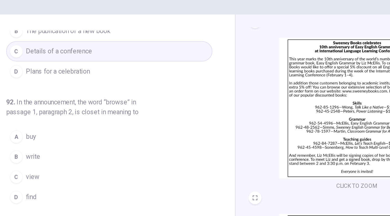
scroll to position [36, 0]
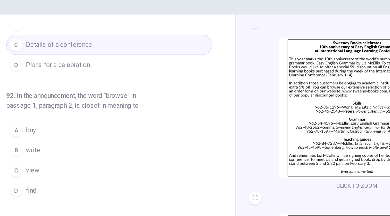
click at [63, 125] on span "view" at bounding box center [64, 127] width 9 height 6
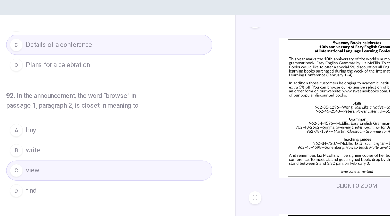
click at [60, 137] on span "find" at bounding box center [63, 140] width 7 height 6
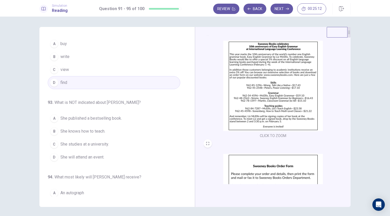
scroll to position [0, 0]
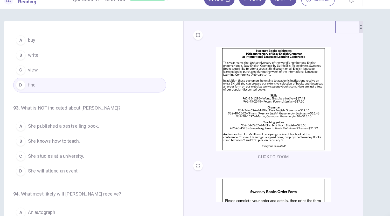
click at [102, 130] on span "She knows how to teach." at bounding box center [82, 131] width 45 height 6
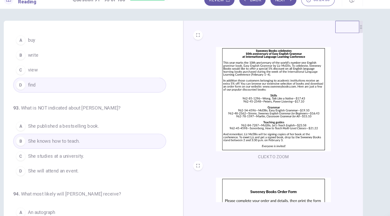
click at [98, 141] on span "She studies at a university." at bounding box center [84, 144] width 48 height 6
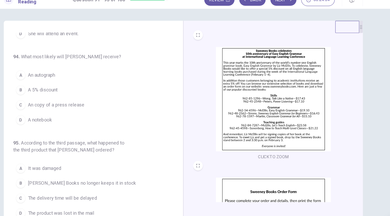
click at [73, 84] on span "A 5% discount" at bounding box center [73, 87] width 26 height 6
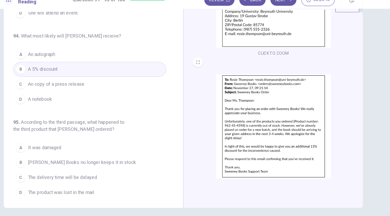
scroll to position [185, 0]
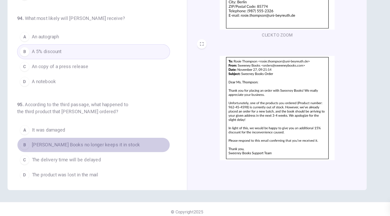
click at [122, 148] on span "[PERSON_NAME] Books no longer keeps it in stock" at bounding box center [107, 150] width 94 height 6
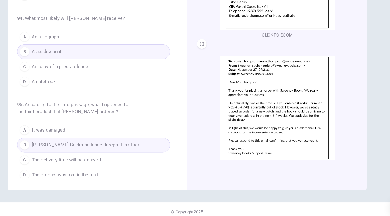
click at [111, 160] on span "The delivery time will be delayed" at bounding box center [90, 163] width 60 height 6
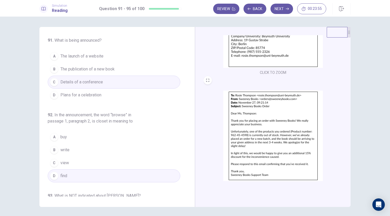
scroll to position [0, 0]
click at [284, 13] on button "Next" at bounding box center [281, 9] width 23 height 10
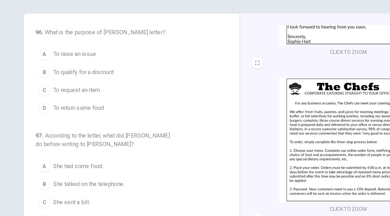
scroll to position [0, 0]
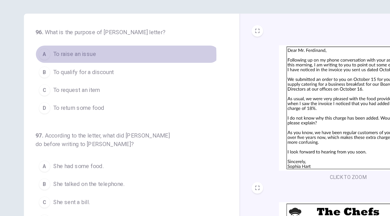
click at [86, 57] on span "To raise an issue" at bounding box center [75, 56] width 31 height 6
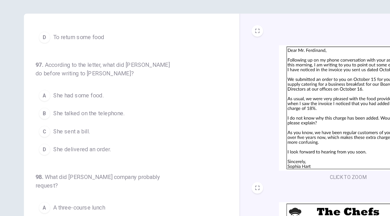
scroll to position [52, 0]
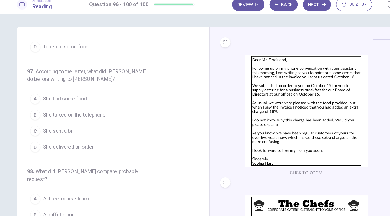
click at [90, 97] on span "She talked on the telephone." at bounding box center [85, 98] width 51 height 6
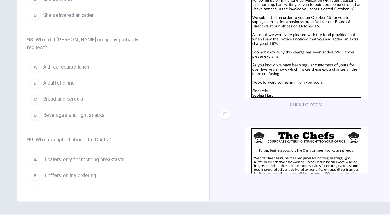
scroll to position [48, 0]
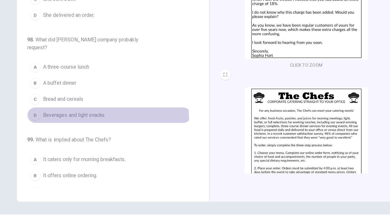
click at [94, 114] on button "D Beverages and light snacks" at bounding box center [114, 119] width 132 height 13
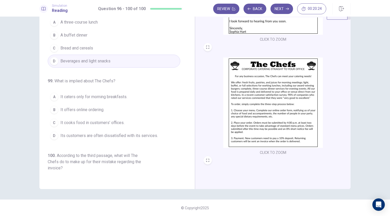
scroll to position [187, 0]
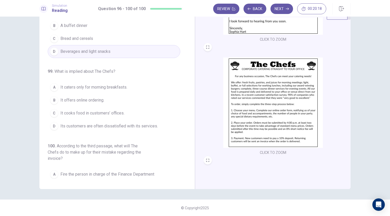
click at [97, 97] on span "It offers online ordering." at bounding box center [82, 100] width 44 height 6
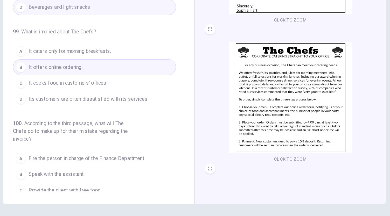
scroll to position [218, 0]
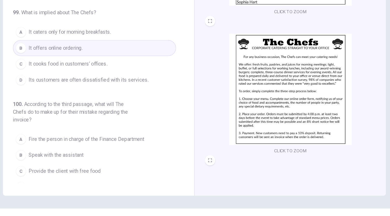
click at [95, 179] on span "Give the client a 10% discount on their next purchase" at bounding box center [107, 182] width 95 height 6
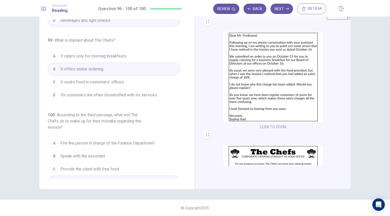
scroll to position [0, 0]
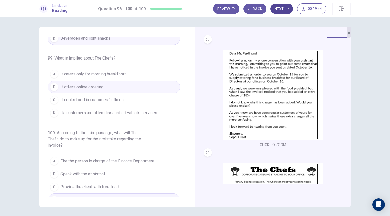
click at [283, 8] on button "Next" at bounding box center [281, 9] width 23 height 10
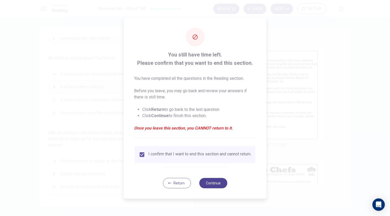
click at [212, 186] on button "Continue" at bounding box center [213, 183] width 28 height 10
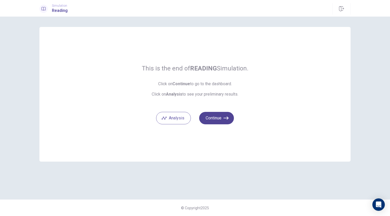
click at [216, 117] on button "Continue" at bounding box center [216, 118] width 35 height 12
